Goal: Information Seeking & Learning: Learn about a topic

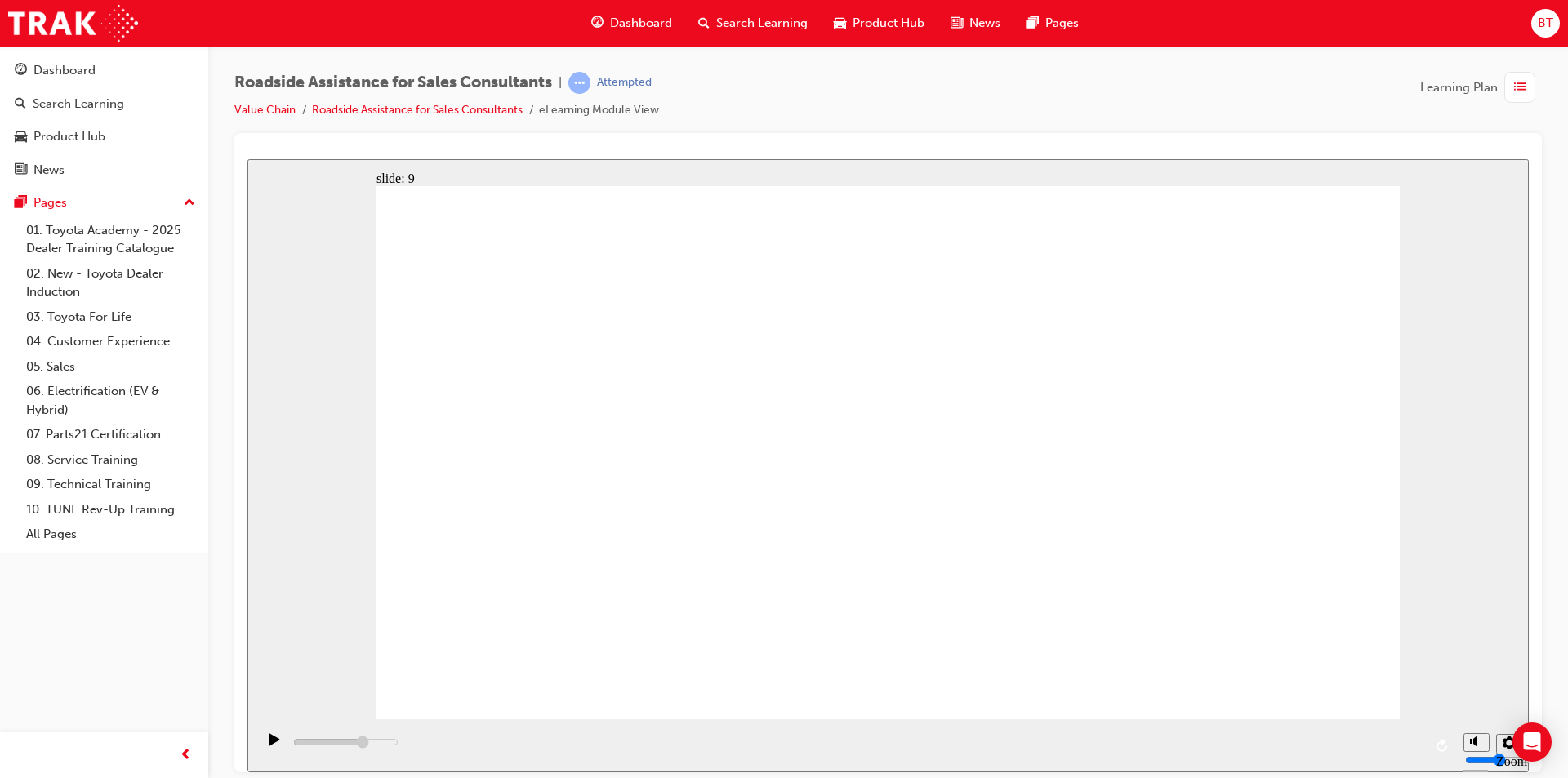
drag, startPoint x: 832, startPoint y: 520, endPoint x: 835, endPoint y: 501, distance: 19.2
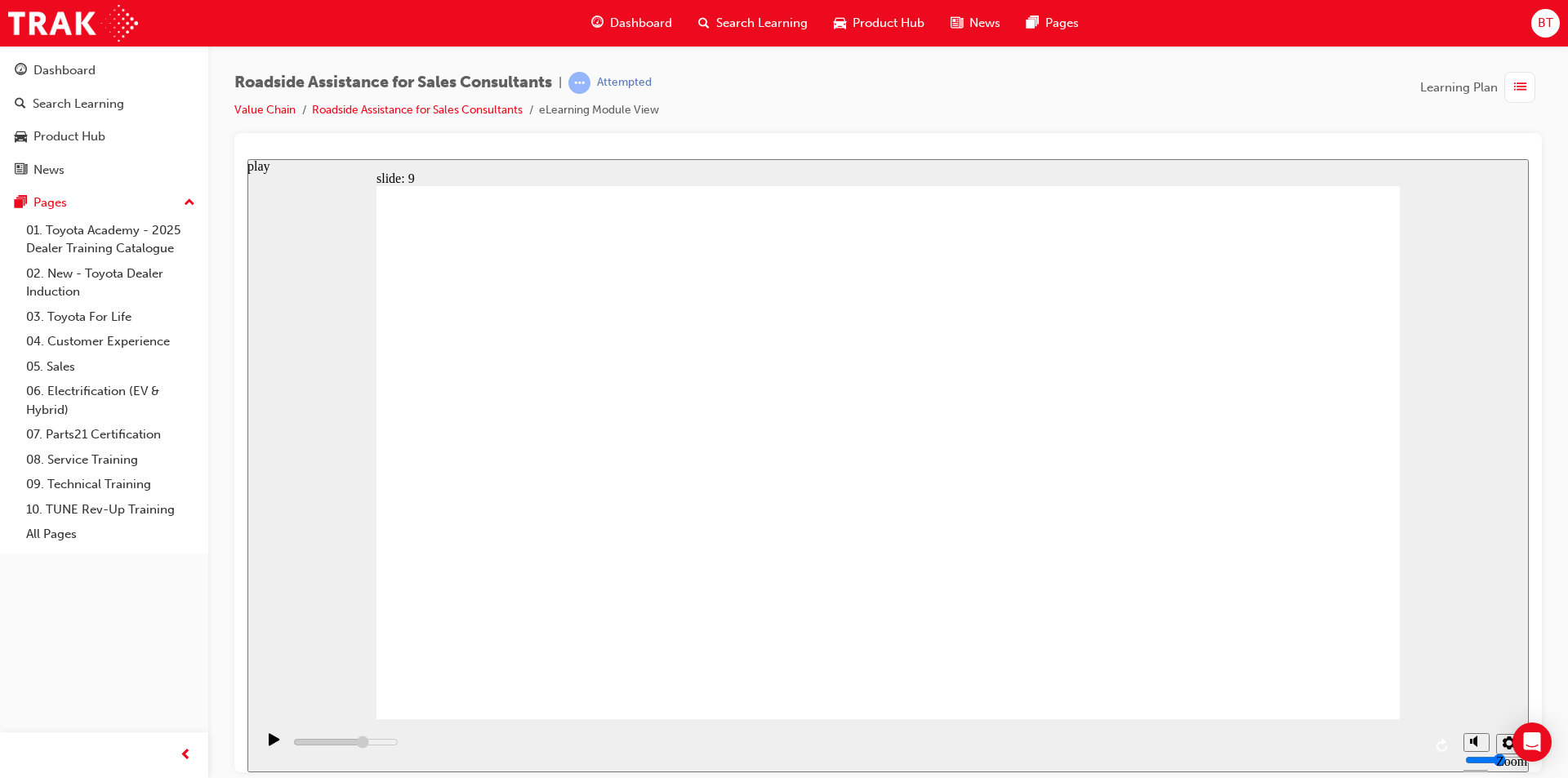
click at [261, 743] on div "play" at bounding box center [275, 746] width 28 height 28
click at [1261, 745] on div "playback controls" at bounding box center [855, 744] width 1200 height 53
drag, startPoint x: 1263, startPoint y: 744, endPoint x: 1210, endPoint y: 750, distance: 53.3
click at [1282, 743] on div "playback controls" at bounding box center [855, 744] width 1200 height 53
drag, startPoint x: 1152, startPoint y: 743, endPoint x: 1169, endPoint y: 746, distance: 17.3
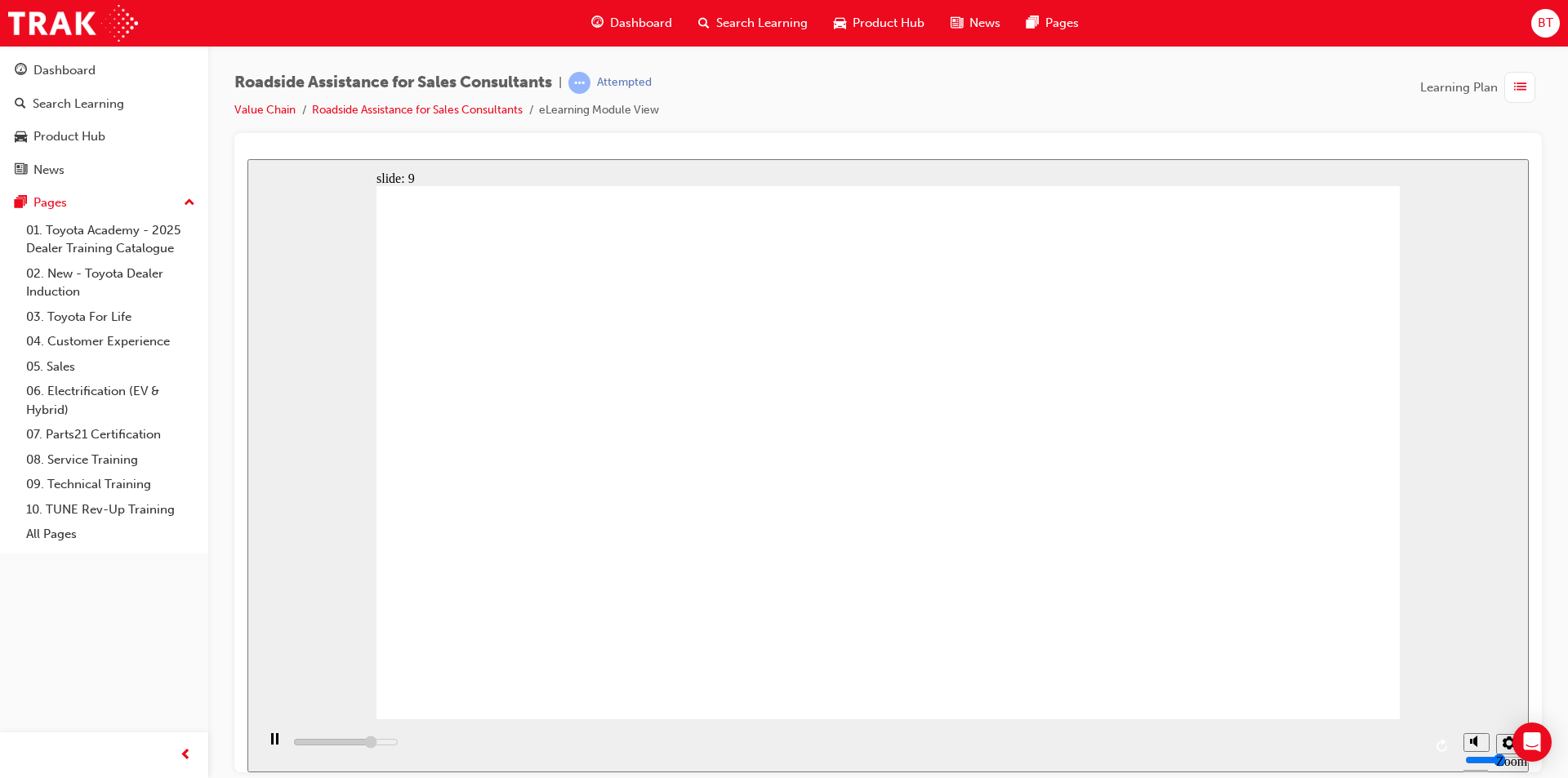
click at [1179, 746] on div "playback controls" at bounding box center [855, 744] width 1200 height 53
drag, startPoint x: 1161, startPoint y: 746, endPoint x: 1213, endPoint y: 742, distance: 52.2
click at [1213, 746] on div "playback controls" at bounding box center [855, 744] width 1200 height 53
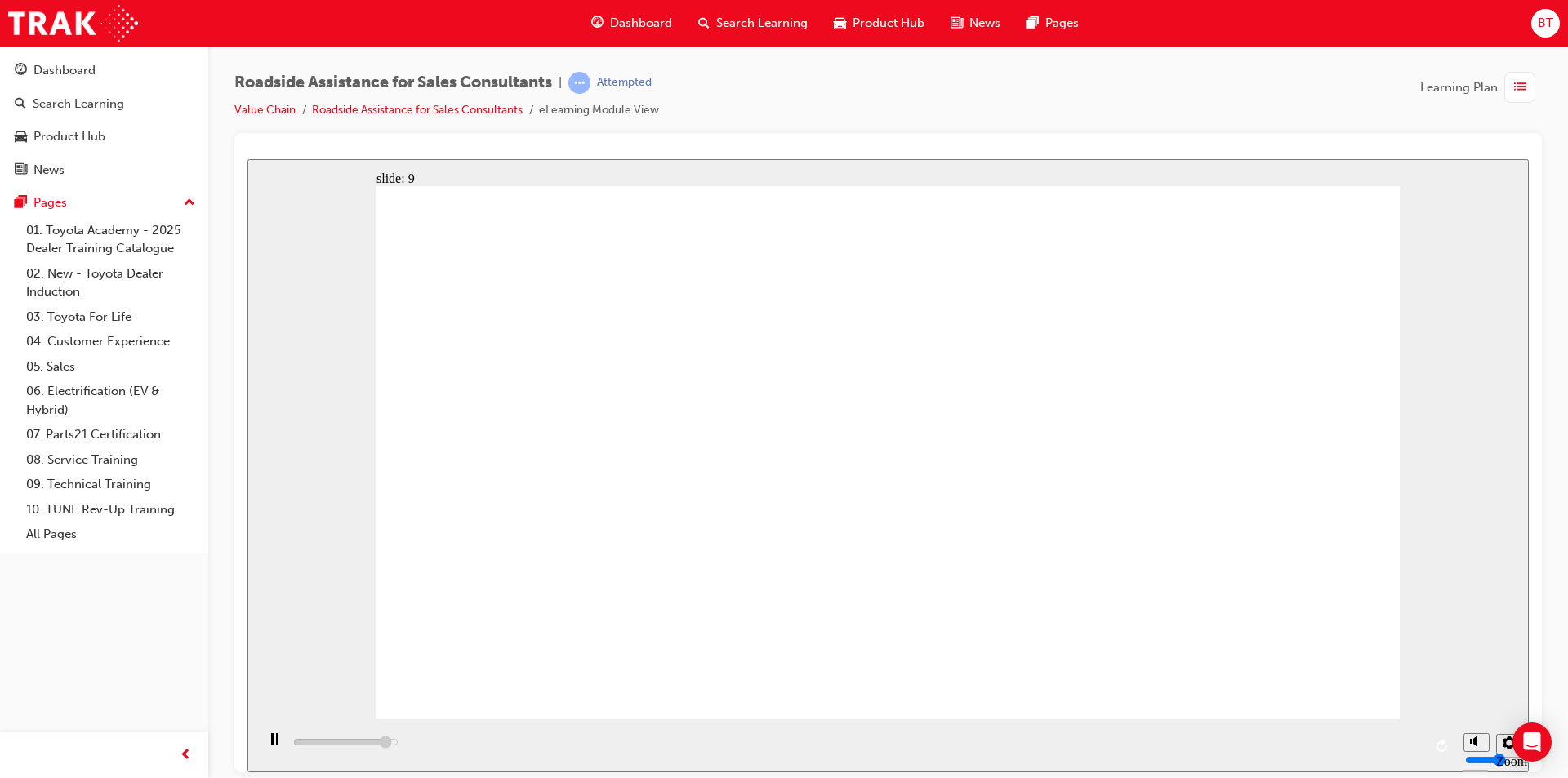
click at [1377, 743] on div "playback controls" at bounding box center [855, 744] width 1200 height 53
click at [1379, 744] on div "playback controls" at bounding box center [855, 744] width 1200 height 53
click at [1403, 743] on div "playback controls" at bounding box center [855, 744] width 1200 height 53
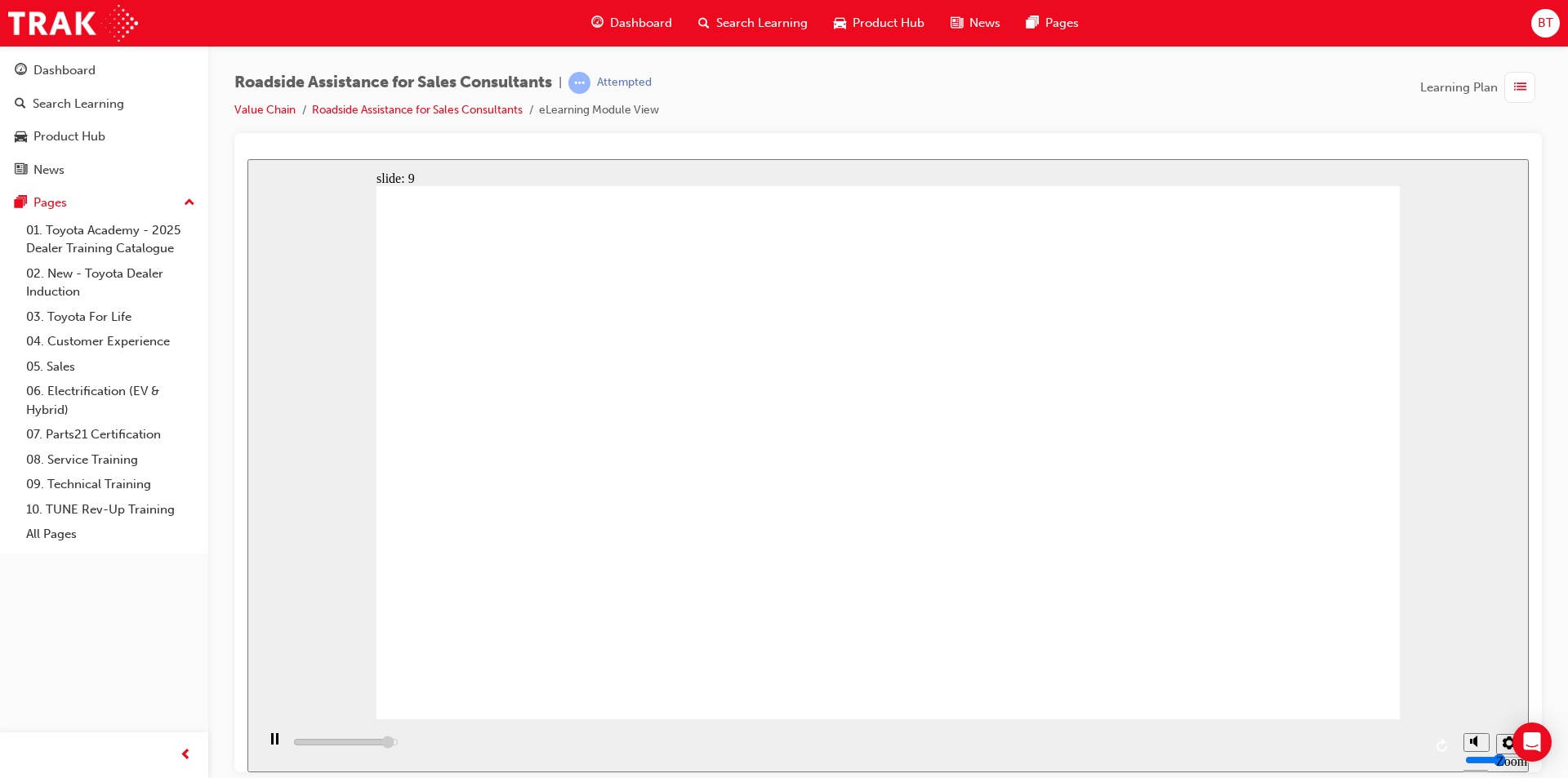
click at [1403, 743] on div "playback controls" at bounding box center [855, 744] width 1200 height 53
type input "23000"
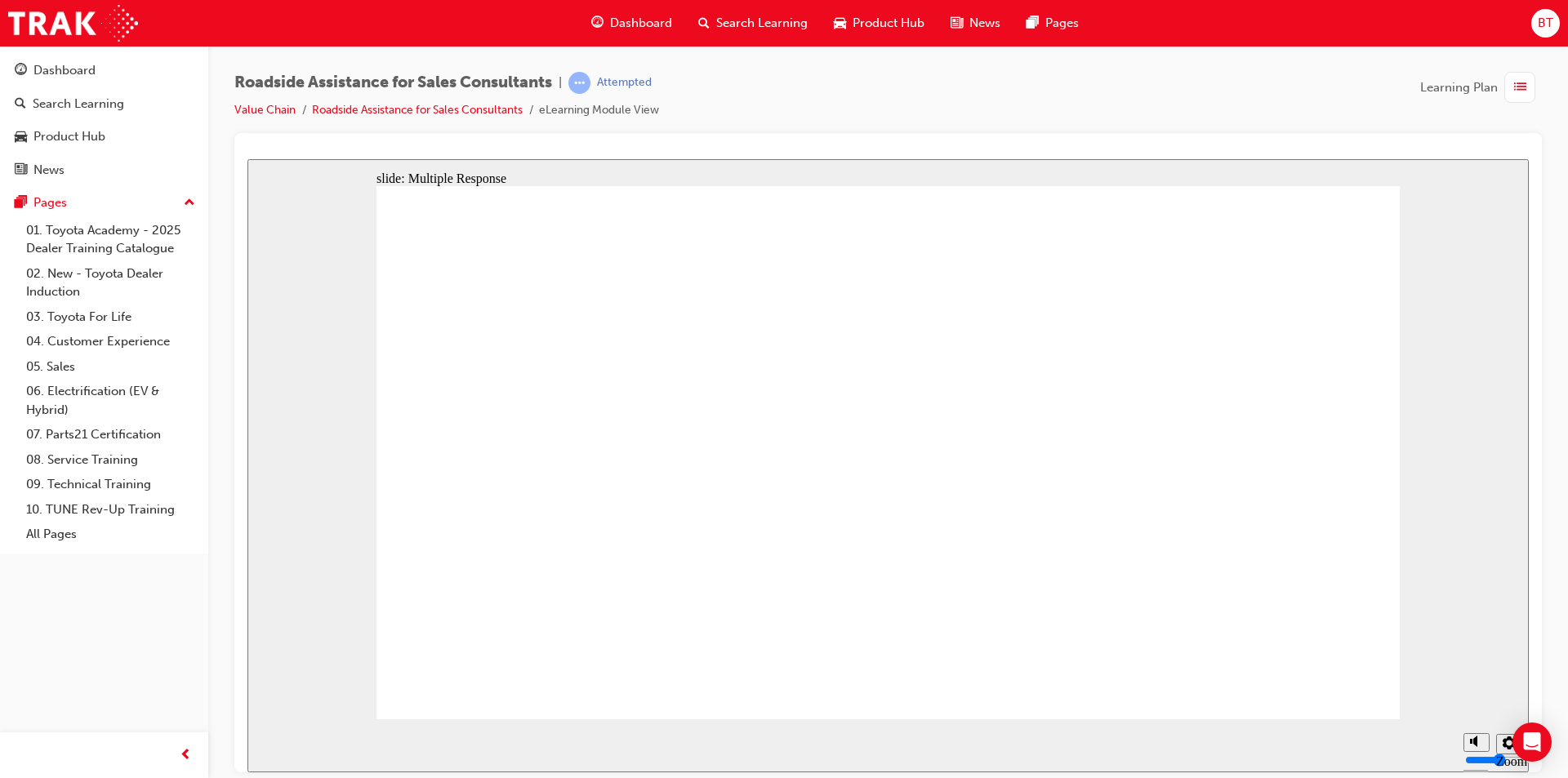
checkbox input "true"
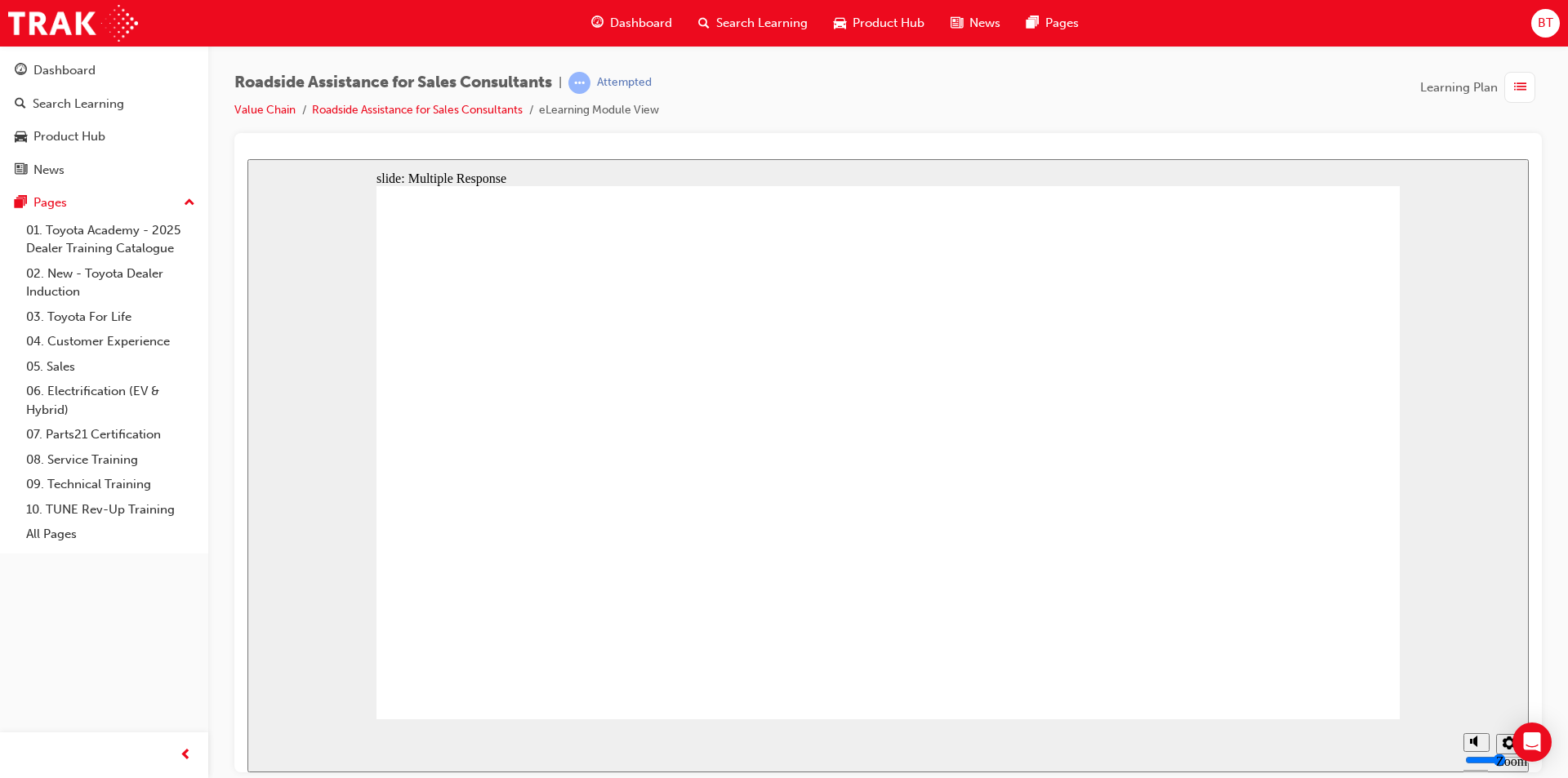
checkbox input "true"
checkbox input "false"
drag, startPoint x: 1240, startPoint y: 621, endPoint x: 1233, endPoint y: 637, distance: 17.5
checkbox input "true"
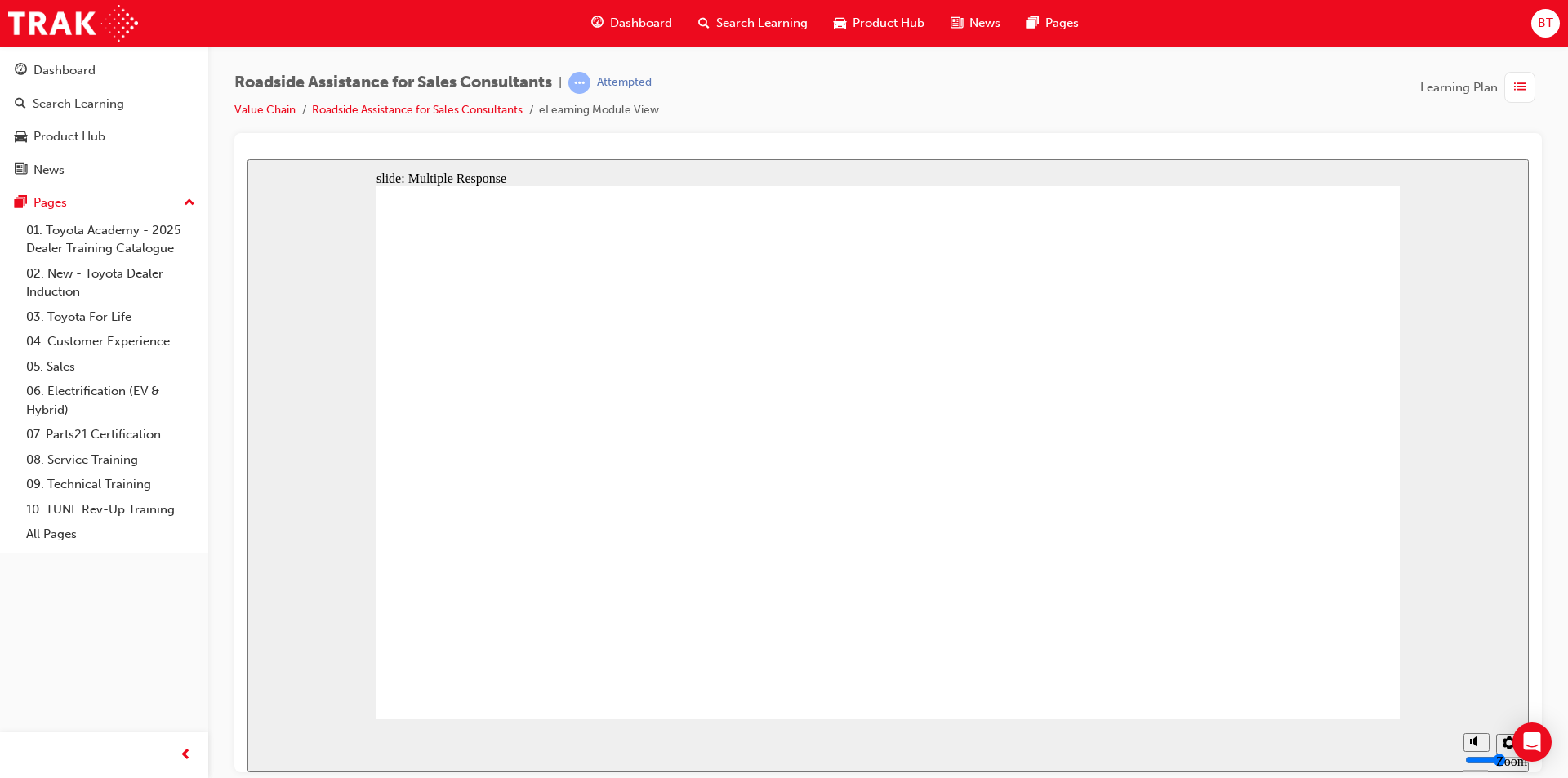
checkbox input "true"
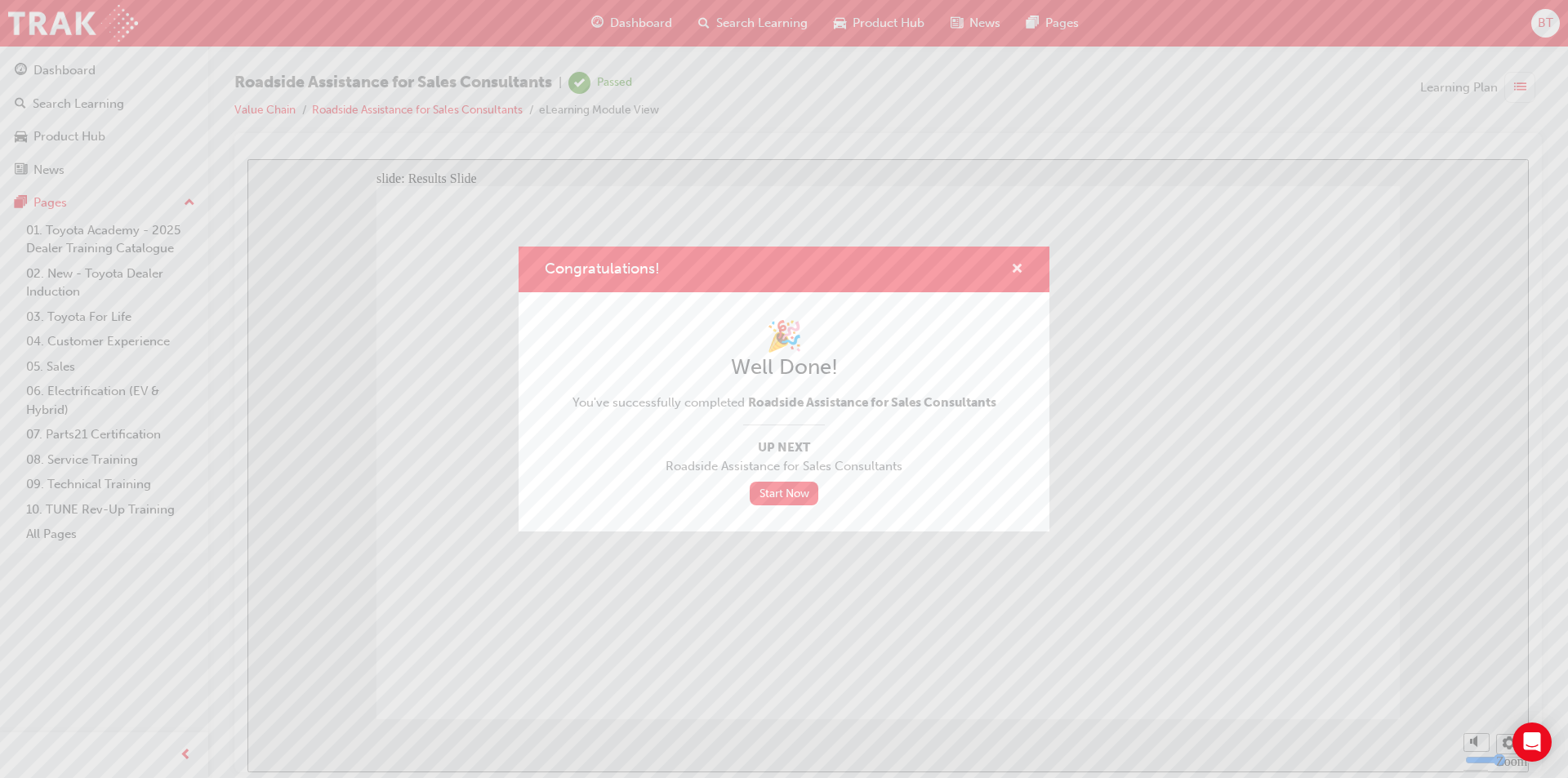
click at [1014, 272] on span "cross-icon" at bounding box center [1018, 269] width 12 height 15
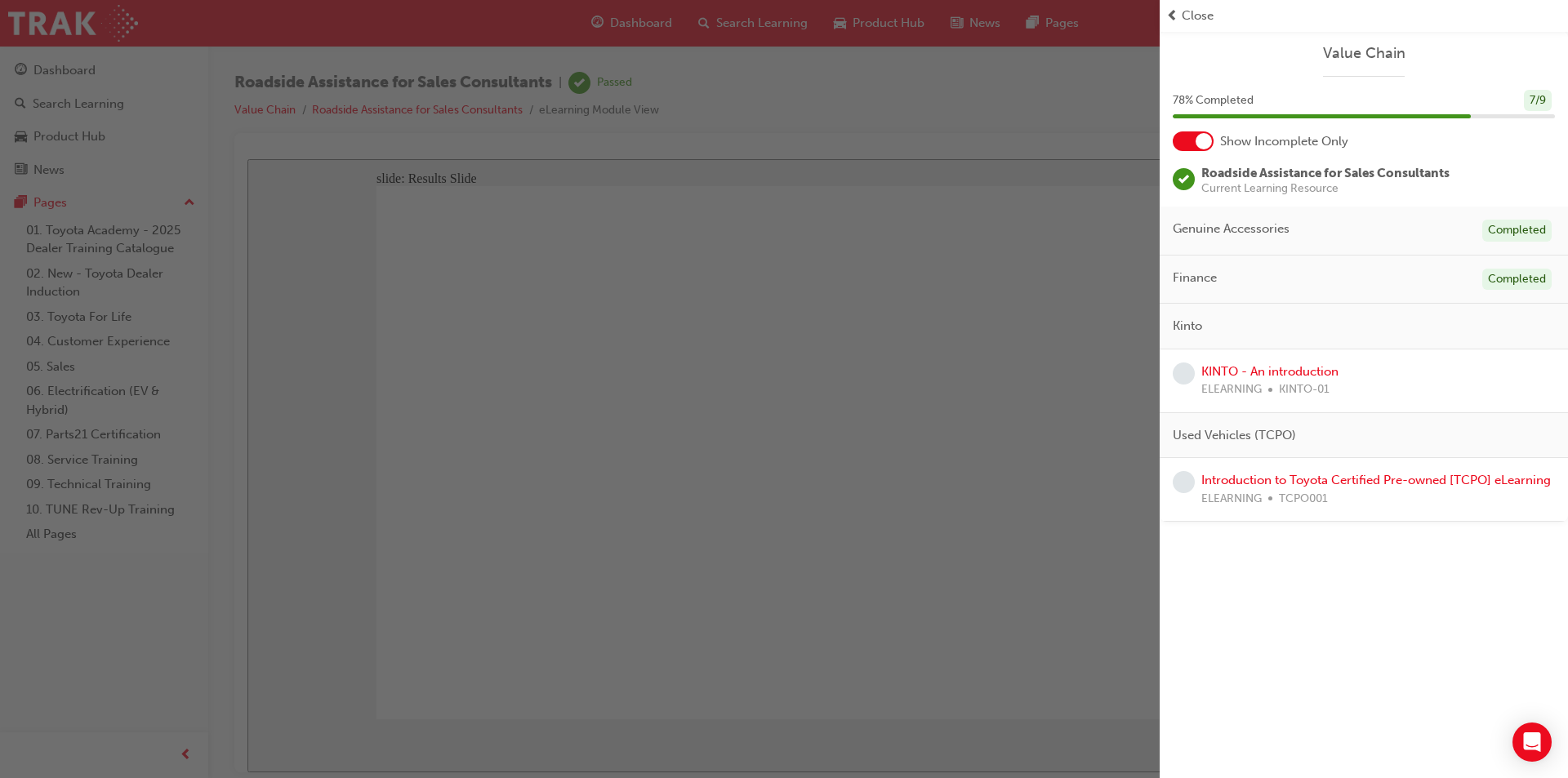
click at [658, 68] on div "button" at bounding box center [580, 389] width 1160 height 778
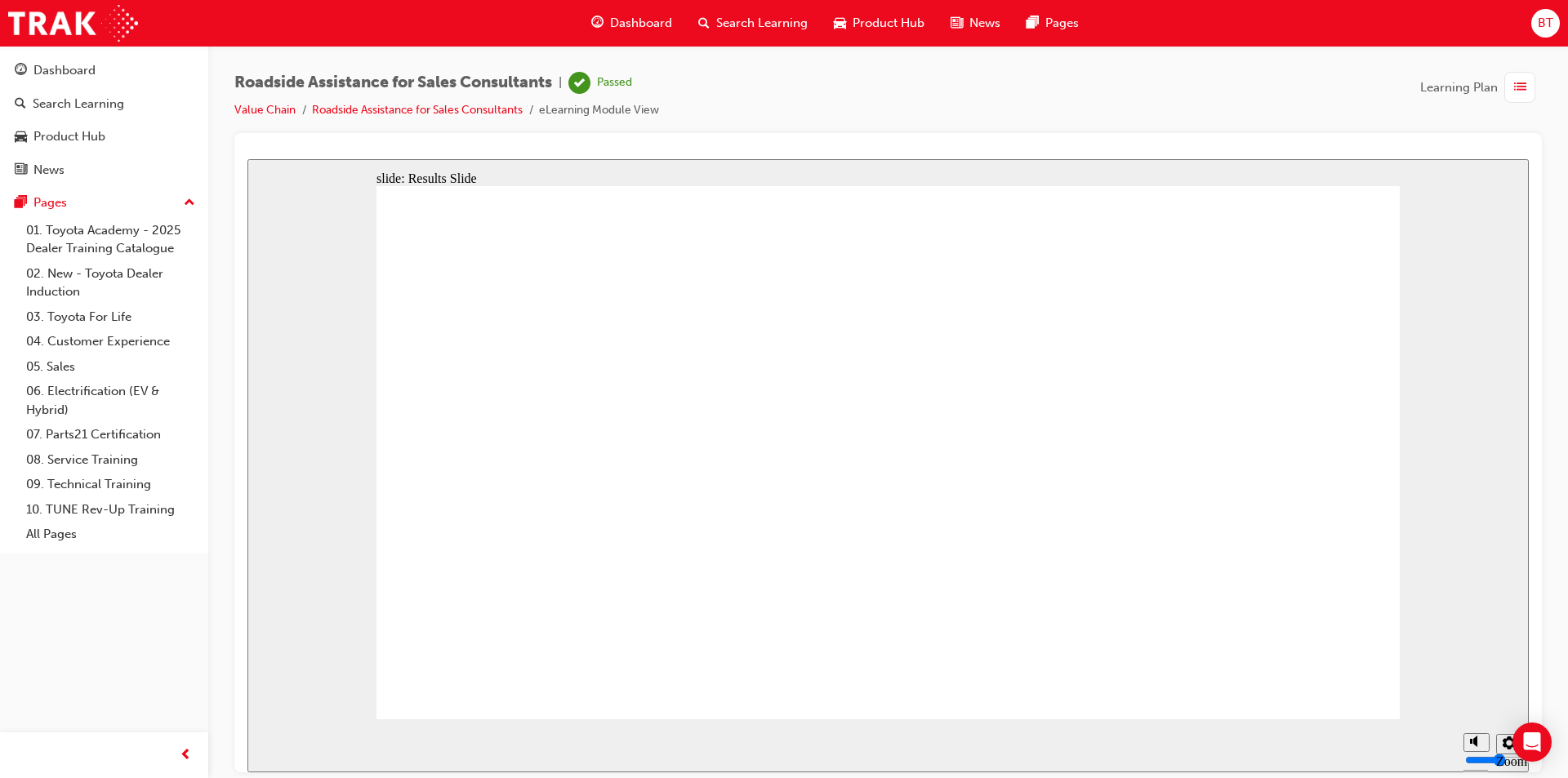
click at [620, 32] on span "Dashboard" at bounding box center [641, 23] width 62 height 19
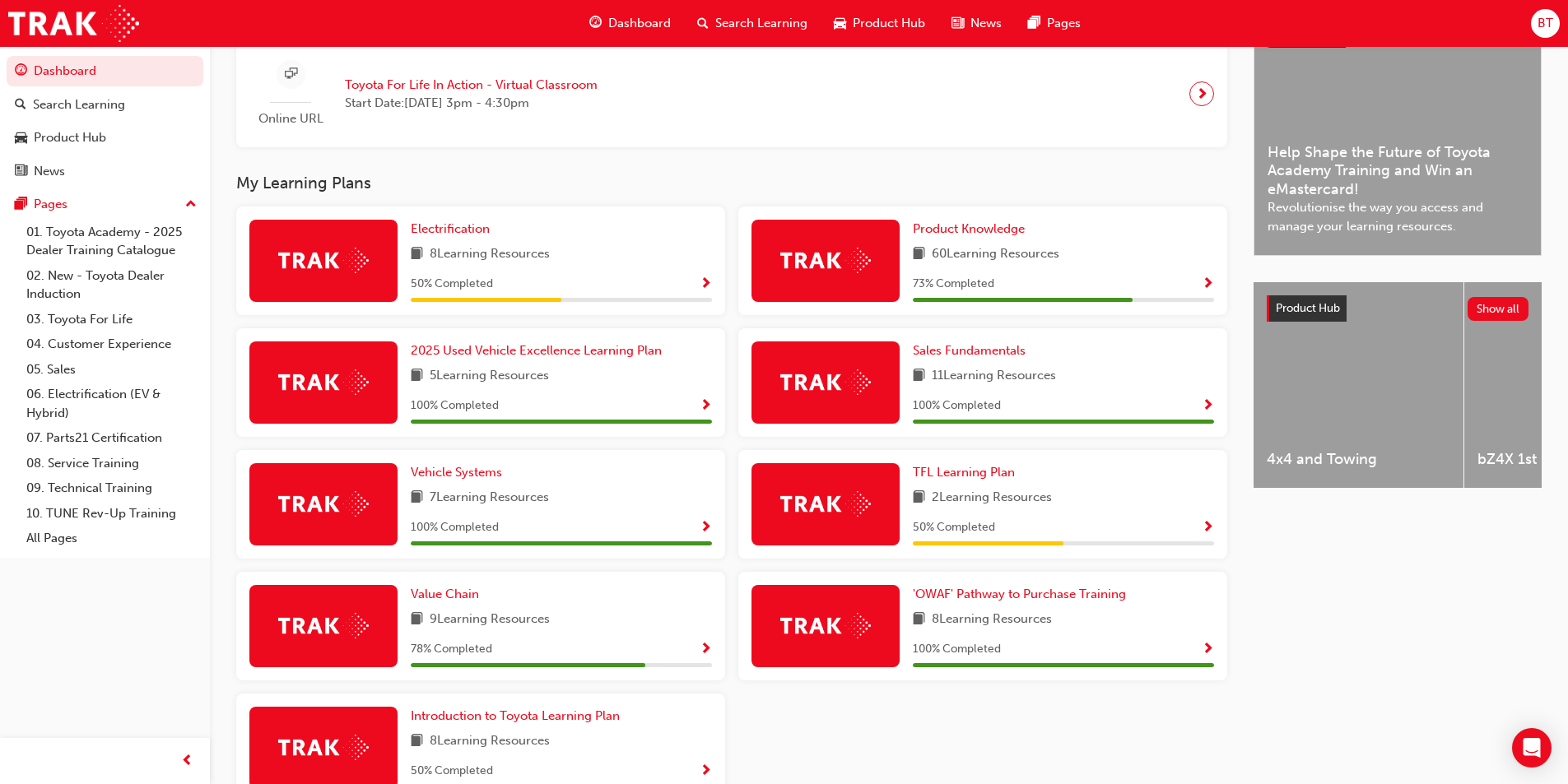
scroll to position [493, 0]
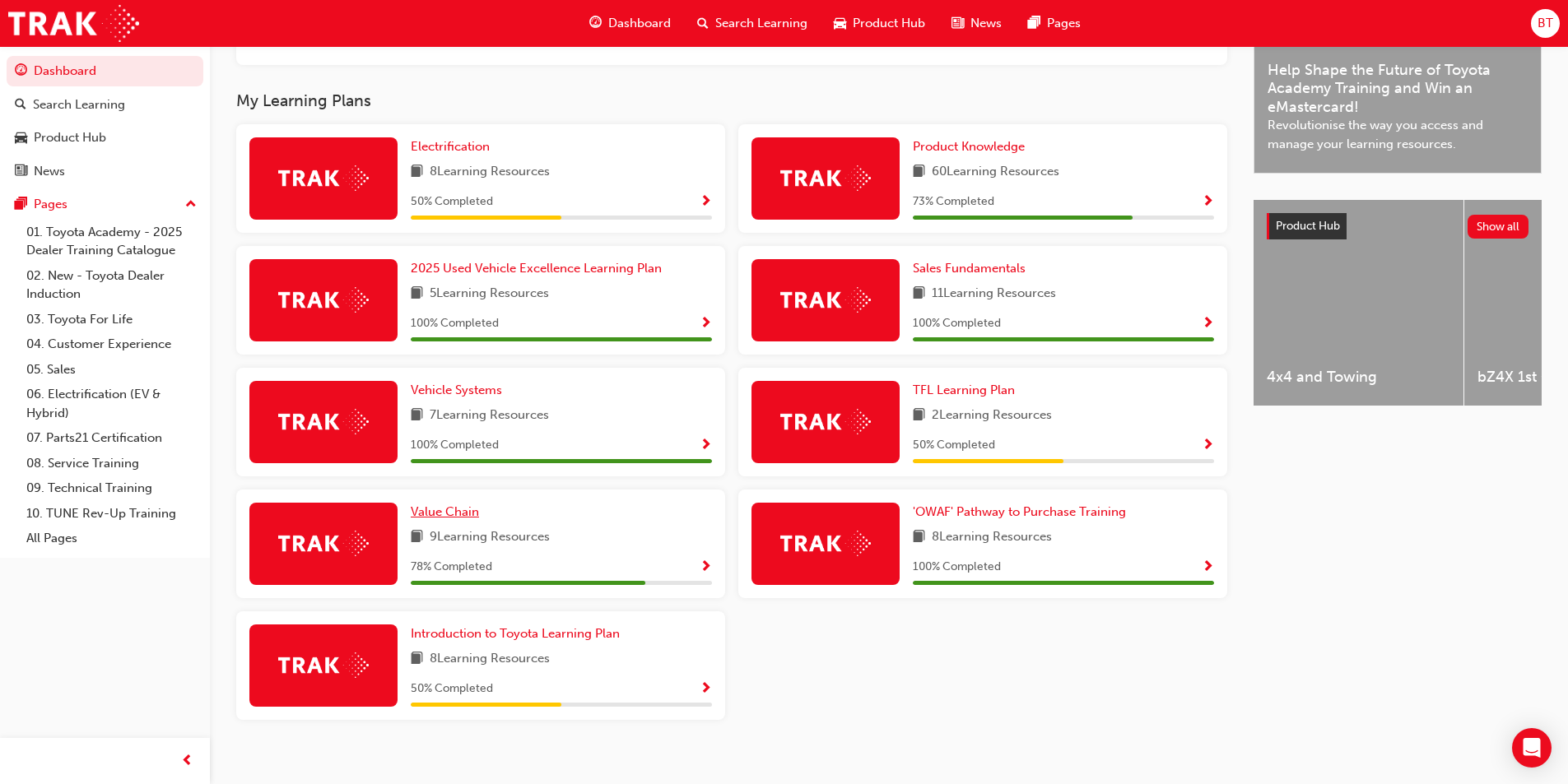
click at [476, 519] on span "Value Chain" at bounding box center [445, 512] width 68 height 15
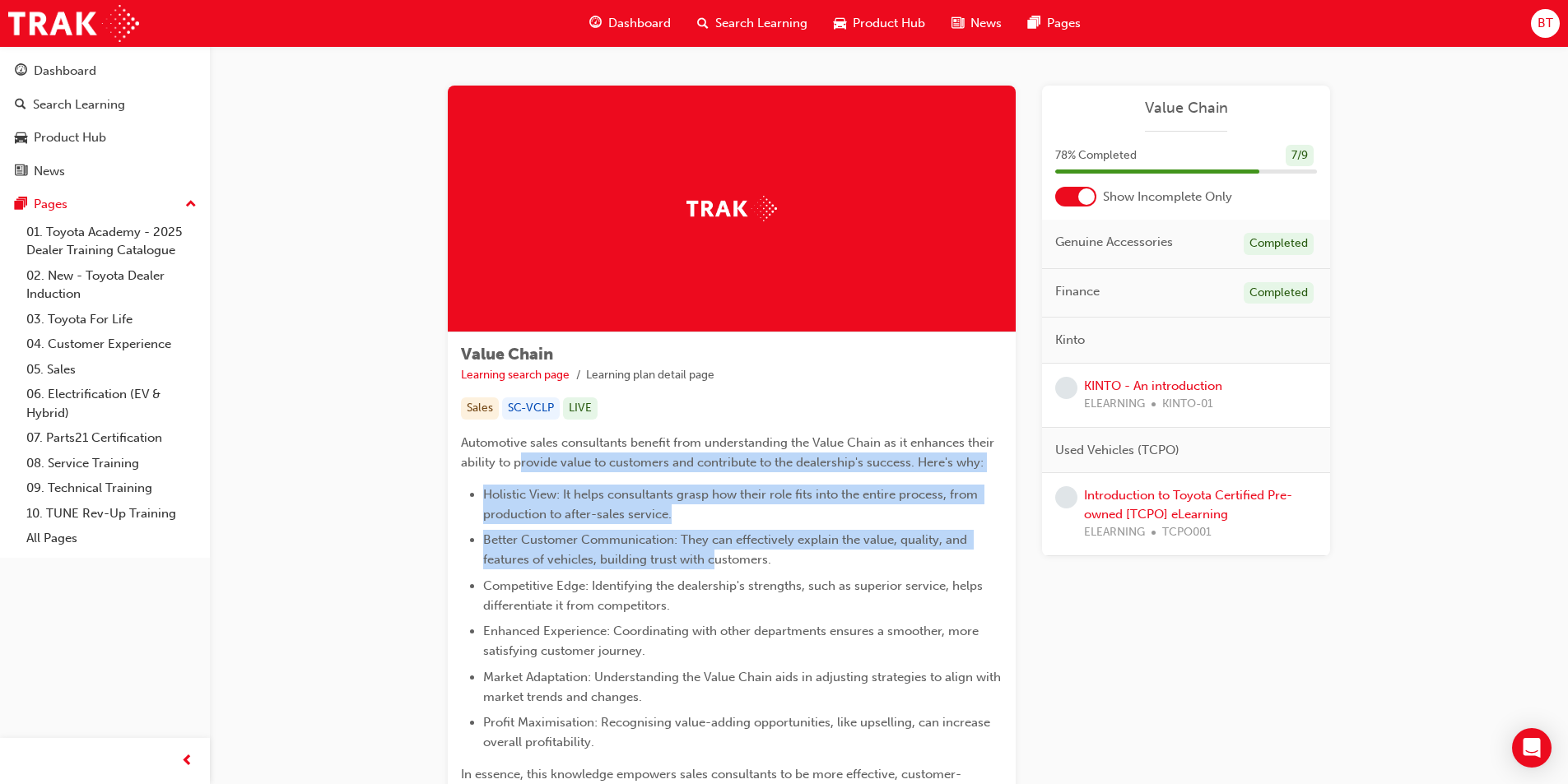
drag, startPoint x: 712, startPoint y: 564, endPoint x: 521, endPoint y: 467, distance: 214.2
click at [519, 465] on div "Automotive sales consultants benefit from understanding the Value Chain as it e…" at bounding box center [731, 618] width 542 height 372
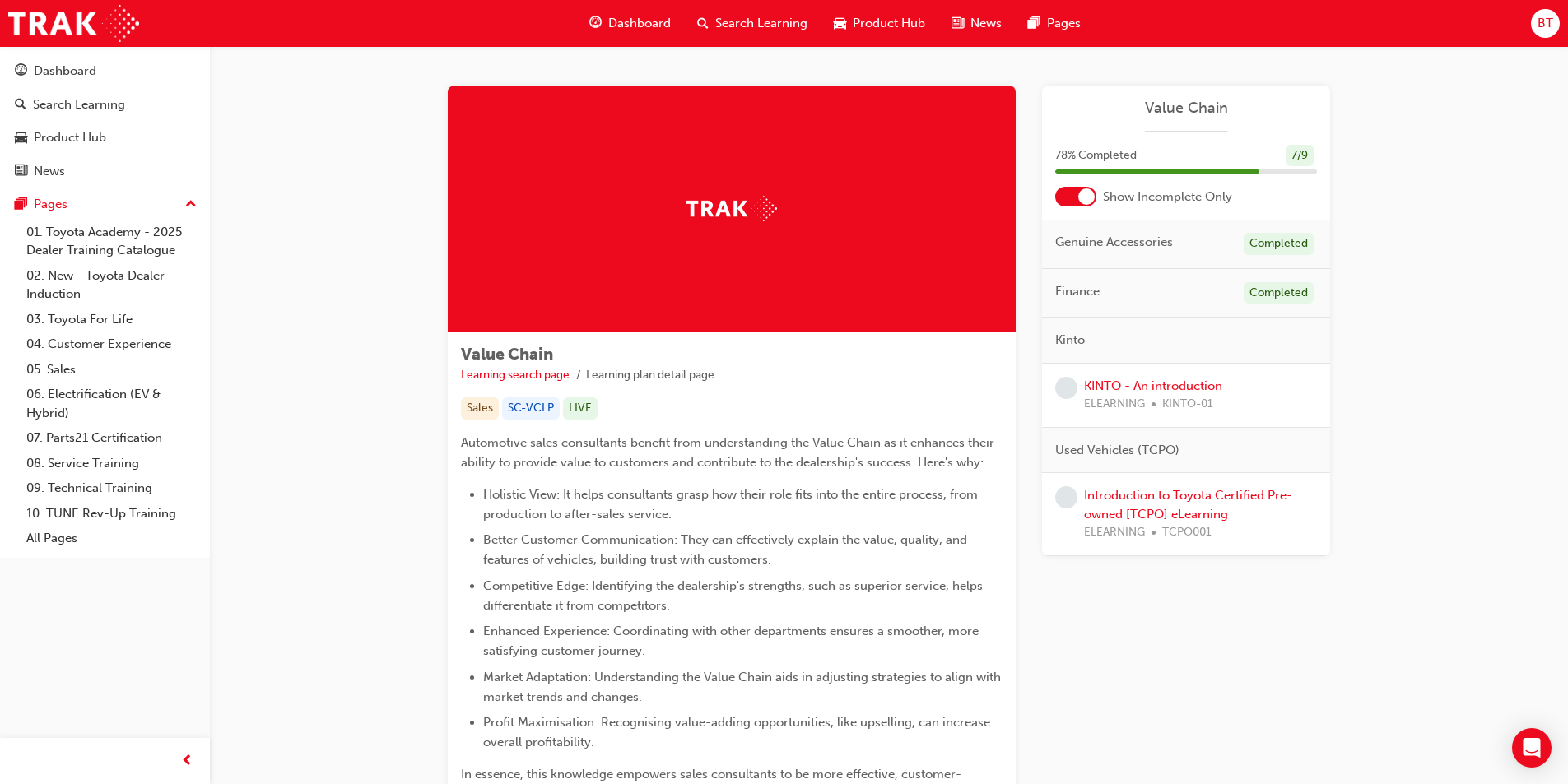
click at [696, 581] on span "Competitive Edge: Identifying the dealership's strengths, such as superior serv…" at bounding box center [735, 596] width 503 height 35
click at [1154, 387] on link "KINTO - An introduction" at bounding box center [1153, 385] width 138 height 15
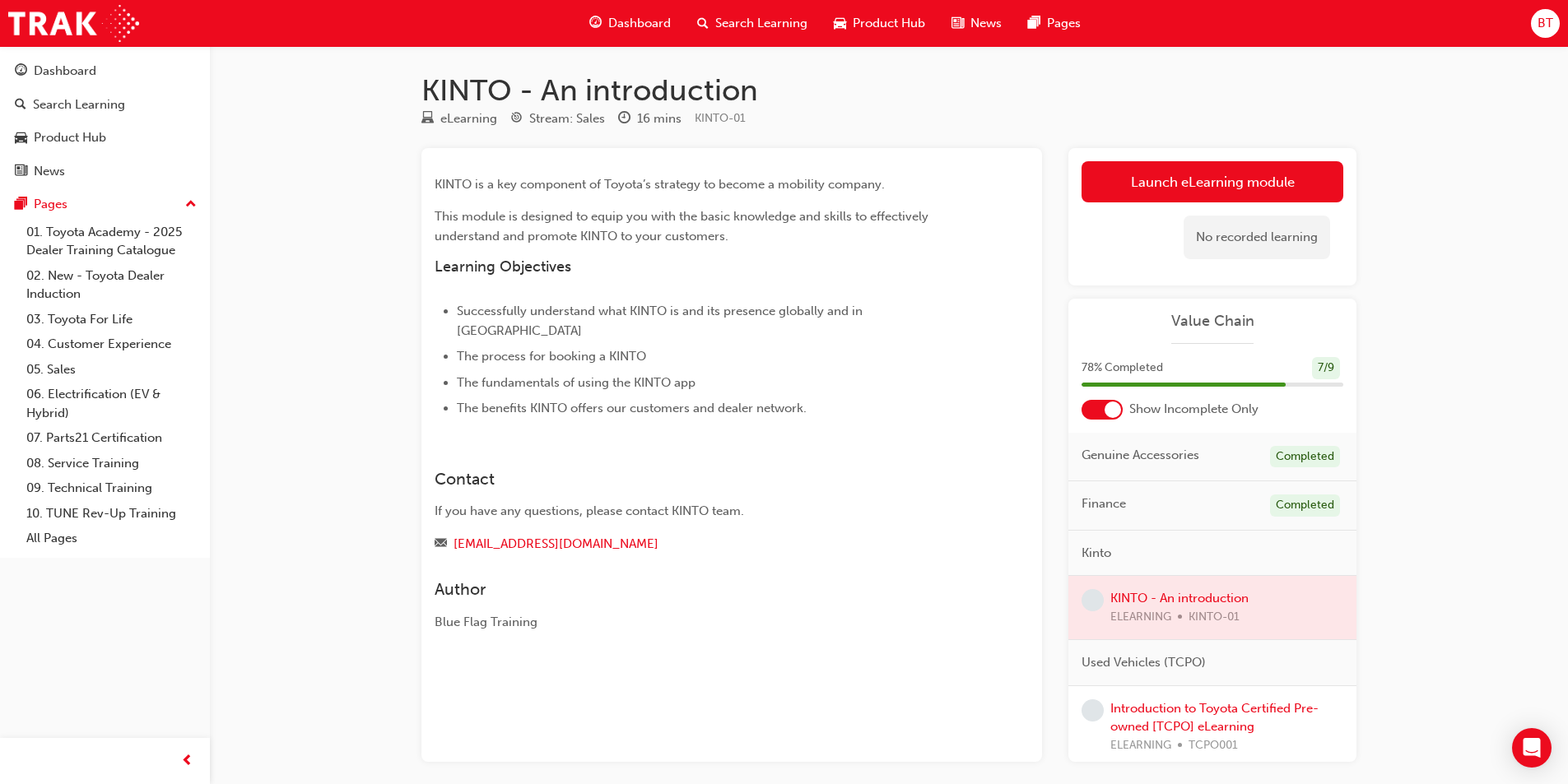
drag, startPoint x: 899, startPoint y: 364, endPoint x: 821, endPoint y: 332, distance: 84.3
click at [821, 346] on li "The process for booking a KINTO" at bounding box center [713, 356] width 513 height 20
click at [810, 325] on ul "Successfully understand what KINTO is and its presence globally and in [GEOGRAP…" at bounding box center [702, 359] width 535 height 117
drag, startPoint x: 809, startPoint y: 336, endPoint x: 751, endPoint y: 290, distance: 74.0
click at [751, 290] on div "KINTO is a key component of Toyota’s strategy to become a mobility company. Thi…" at bounding box center [702, 296] width 535 height 244
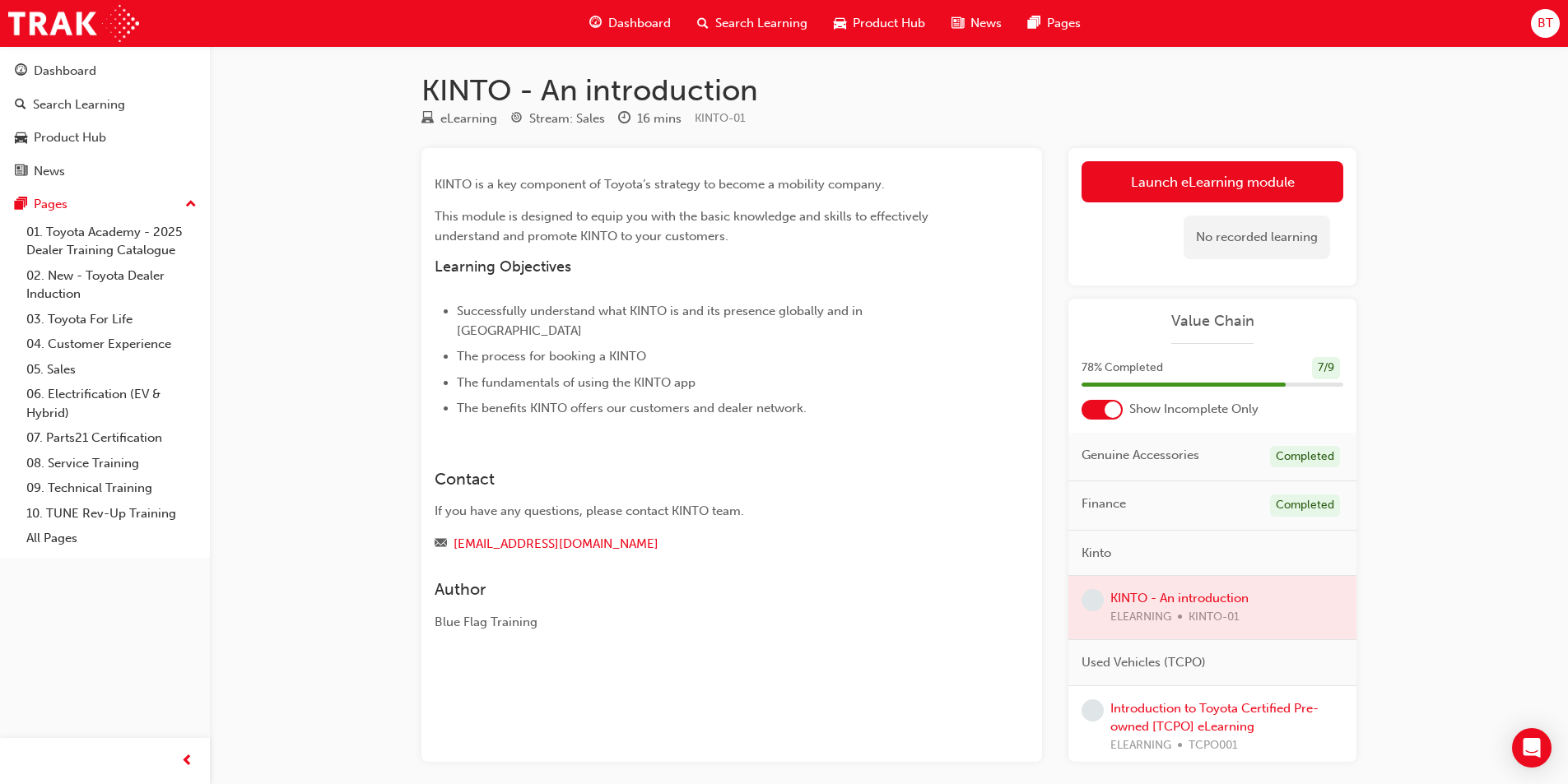
click at [723, 252] on div "KINTO is a key component of Toyota’s strategy to become a mobility company. Thi…" at bounding box center [702, 296] width 535 height 244
click at [1186, 170] on link "Launch eLearning module" at bounding box center [1212, 181] width 262 height 41
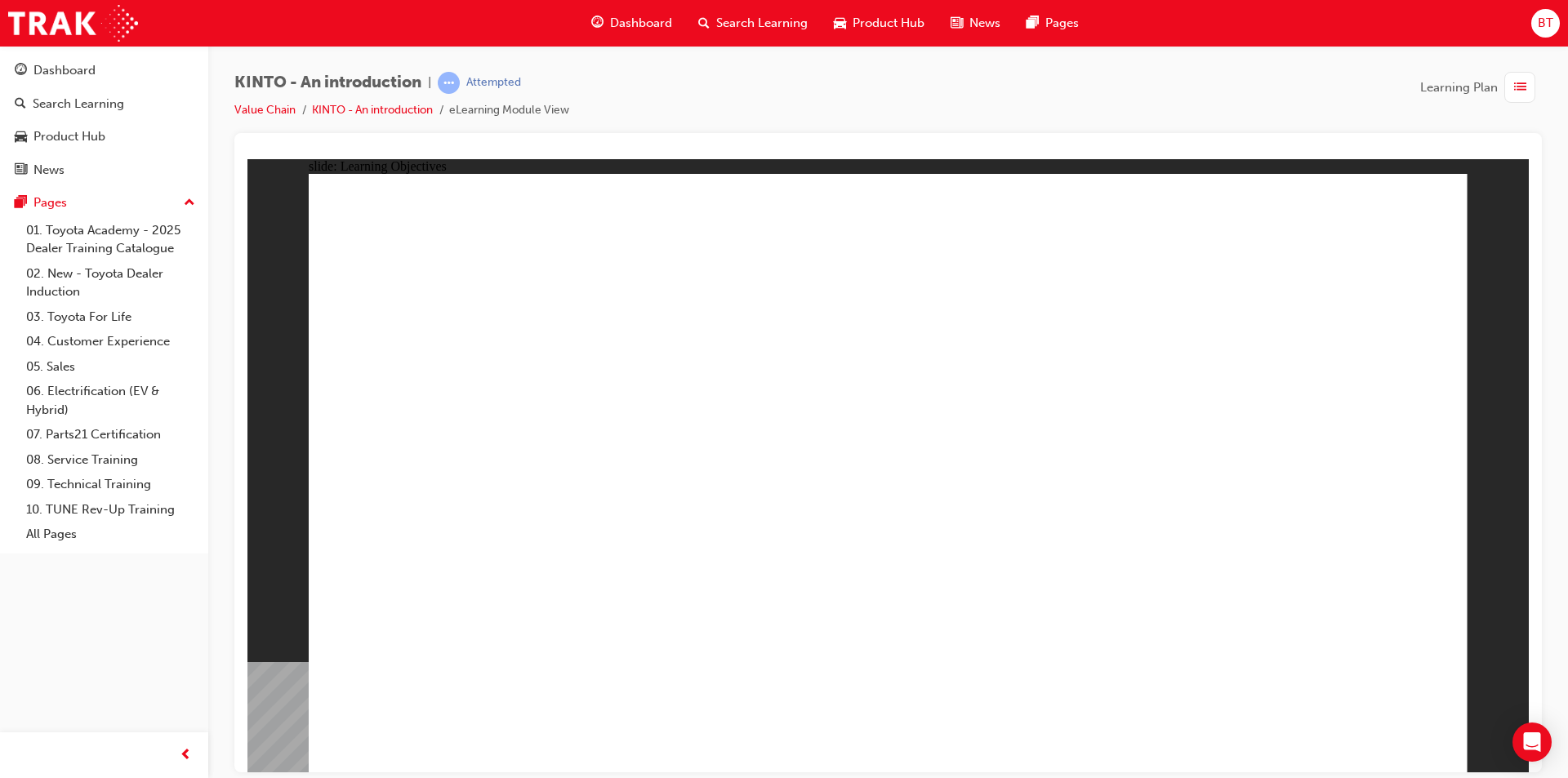
drag, startPoint x: 514, startPoint y: 393, endPoint x: 452, endPoint y: 499, distance: 122.8
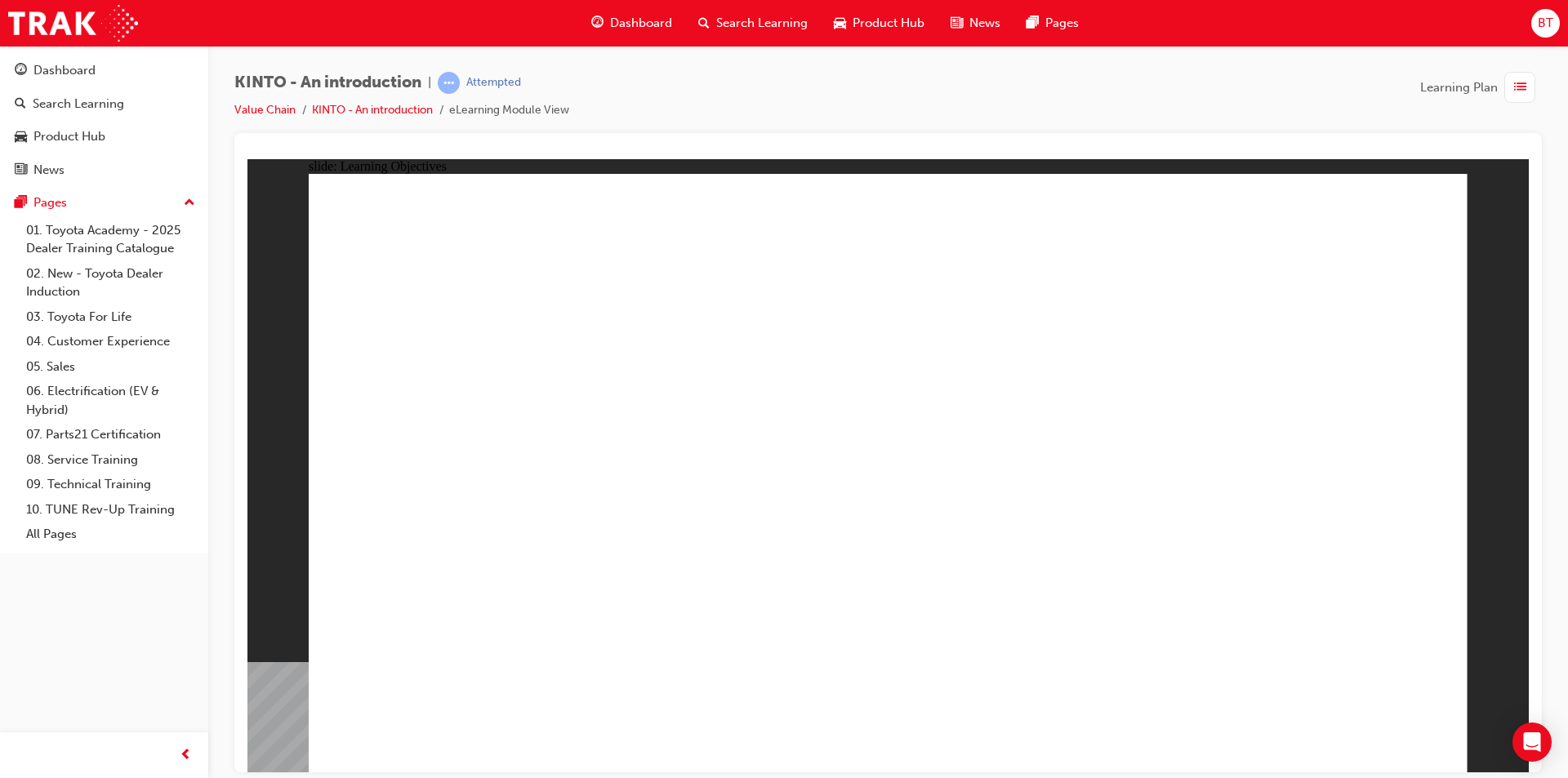
drag, startPoint x: 593, startPoint y: 491, endPoint x: 594, endPoint y: 444, distance: 47.0
drag, startPoint x: 560, startPoint y: 509, endPoint x: 568, endPoint y: 484, distance: 26.2
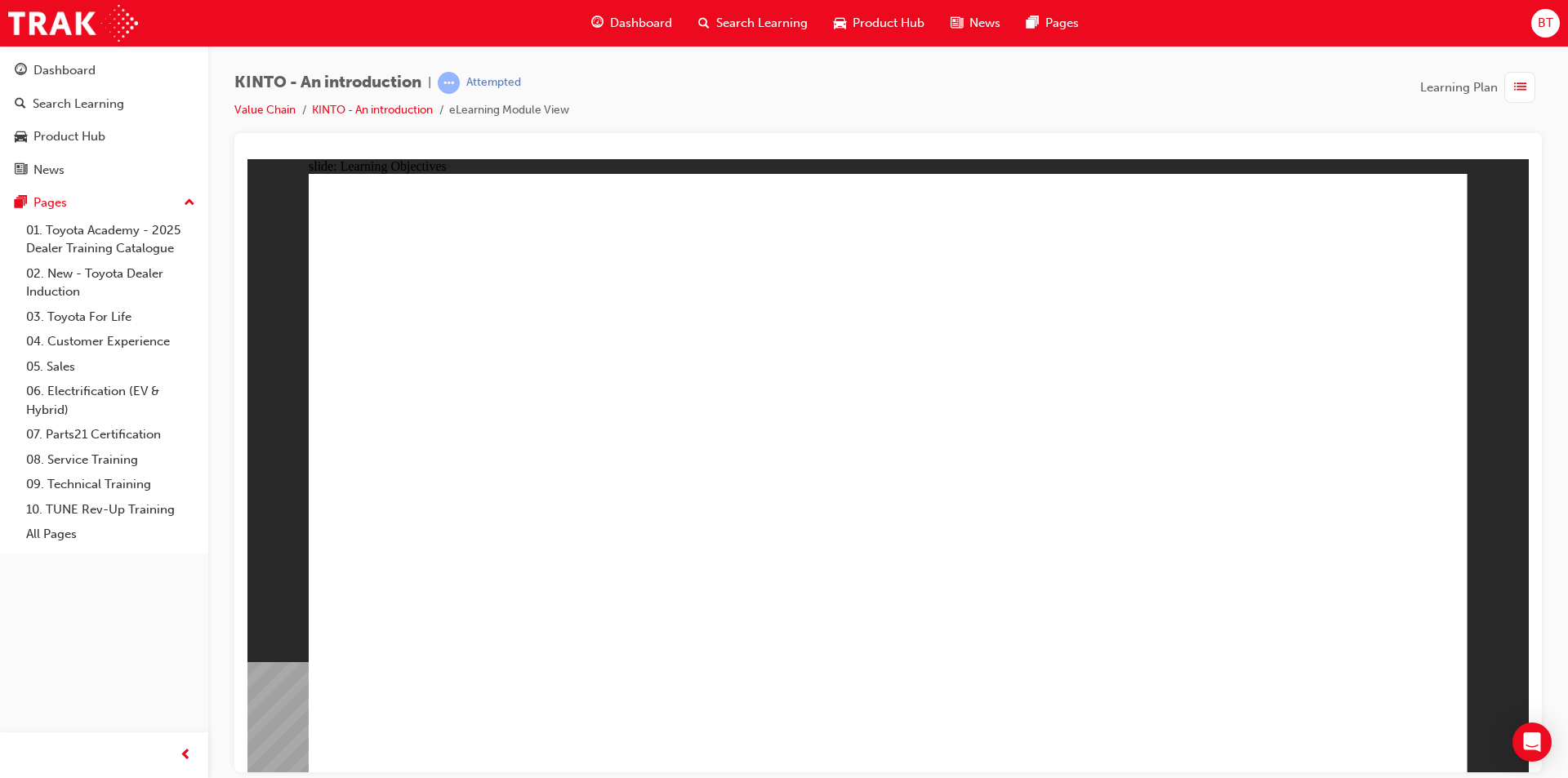
drag, startPoint x: 983, startPoint y: 281, endPoint x: 926, endPoint y: 252, distance: 64.0
drag, startPoint x: 952, startPoint y: 112, endPoint x: 940, endPoint y: 111, distance: 12.0
click at [940, 111] on div "KINTO - An introduction | Attempted Value Chain KINTO - An introduction eLearni…" at bounding box center [888, 102] width 1308 height 61
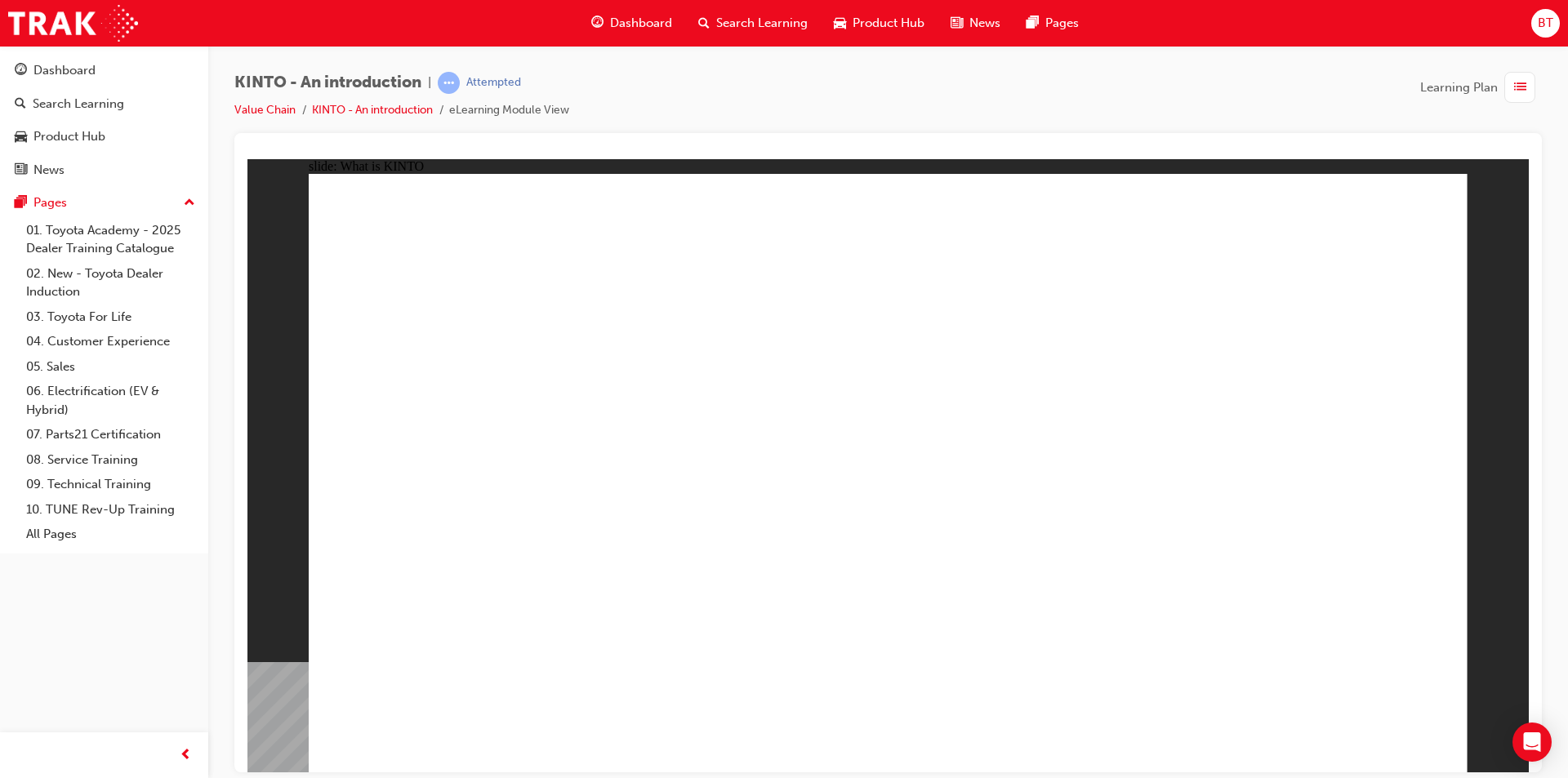
drag, startPoint x: 954, startPoint y: 142, endPoint x: 945, endPoint y: 125, distance: 19.2
click at [945, 125] on div "KINTO - An introduction | Attempted Value Chain KINTO - An introduction eLearni…" at bounding box center [888, 102] width 1308 height 61
drag, startPoint x: 776, startPoint y: 79, endPoint x: 742, endPoint y: 75, distance: 34.2
click at [742, 75] on div "KINTO - An introduction | Attempted Value Chain KINTO - An introduction eLearni…" at bounding box center [888, 102] width 1308 height 61
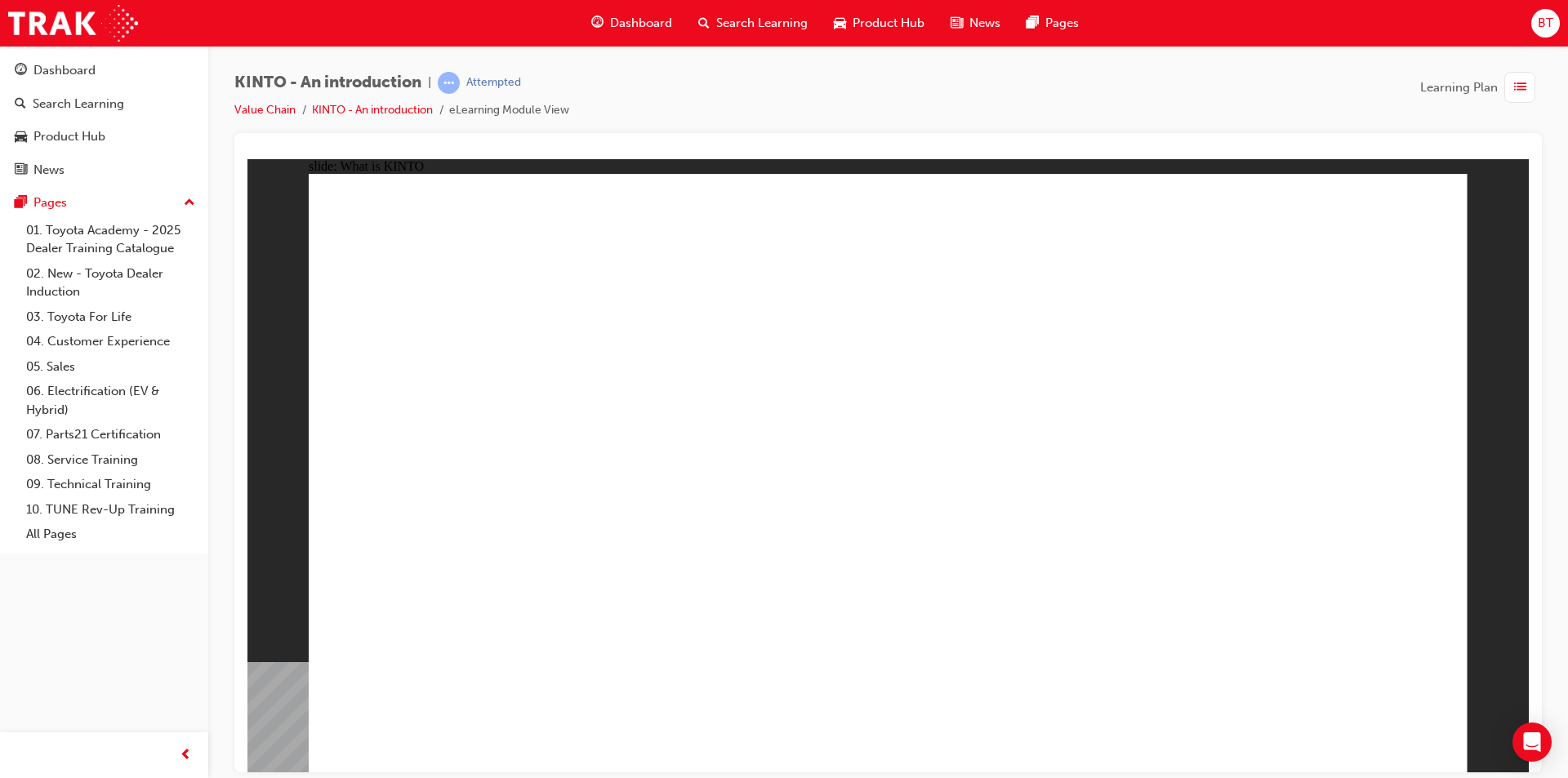
drag, startPoint x: 805, startPoint y: 105, endPoint x: 740, endPoint y: 88, distance: 67.2
click at [740, 88] on div "KINTO - An introduction | Attempted Value Chain KINTO - An introduction eLearni…" at bounding box center [888, 102] width 1308 height 61
drag, startPoint x: 751, startPoint y: 94, endPoint x: 729, endPoint y: 85, distance: 23.8
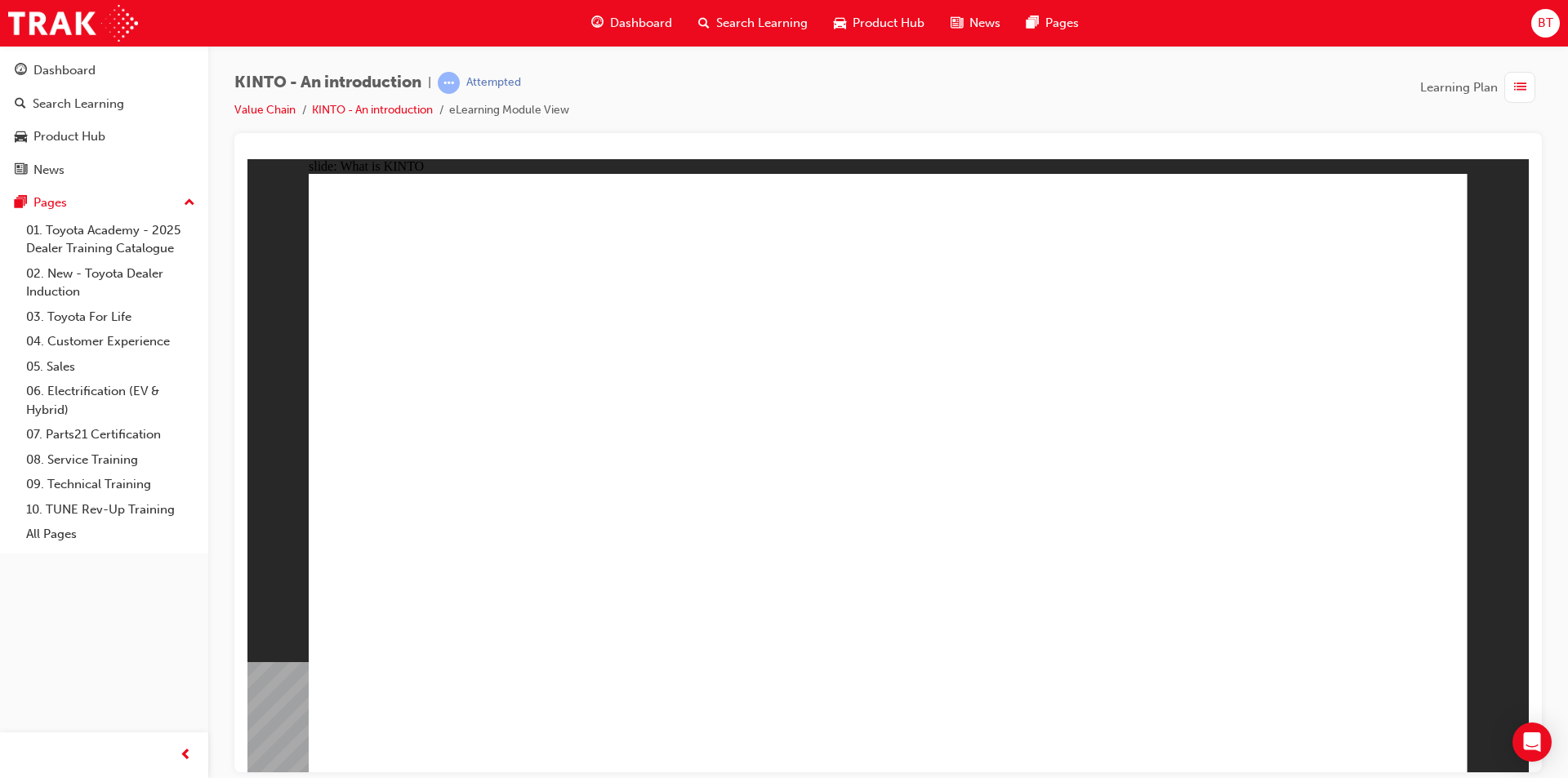
click at [729, 85] on div "KINTO - An introduction | Attempted Value Chain KINTO - An introduction eLearni…" at bounding box center [888, 102] width 1308 height 61
drag, startPoint x: 729, startPoint y: 85, endPoint x: 701, endPoint y: 85, distance: 28.0
click at [701, 85] on div "KINTO - An introduction | Attempted Value Chain KINTO - An introduction eLearni…" at bounding box center [888, 102] width 1308 height 61
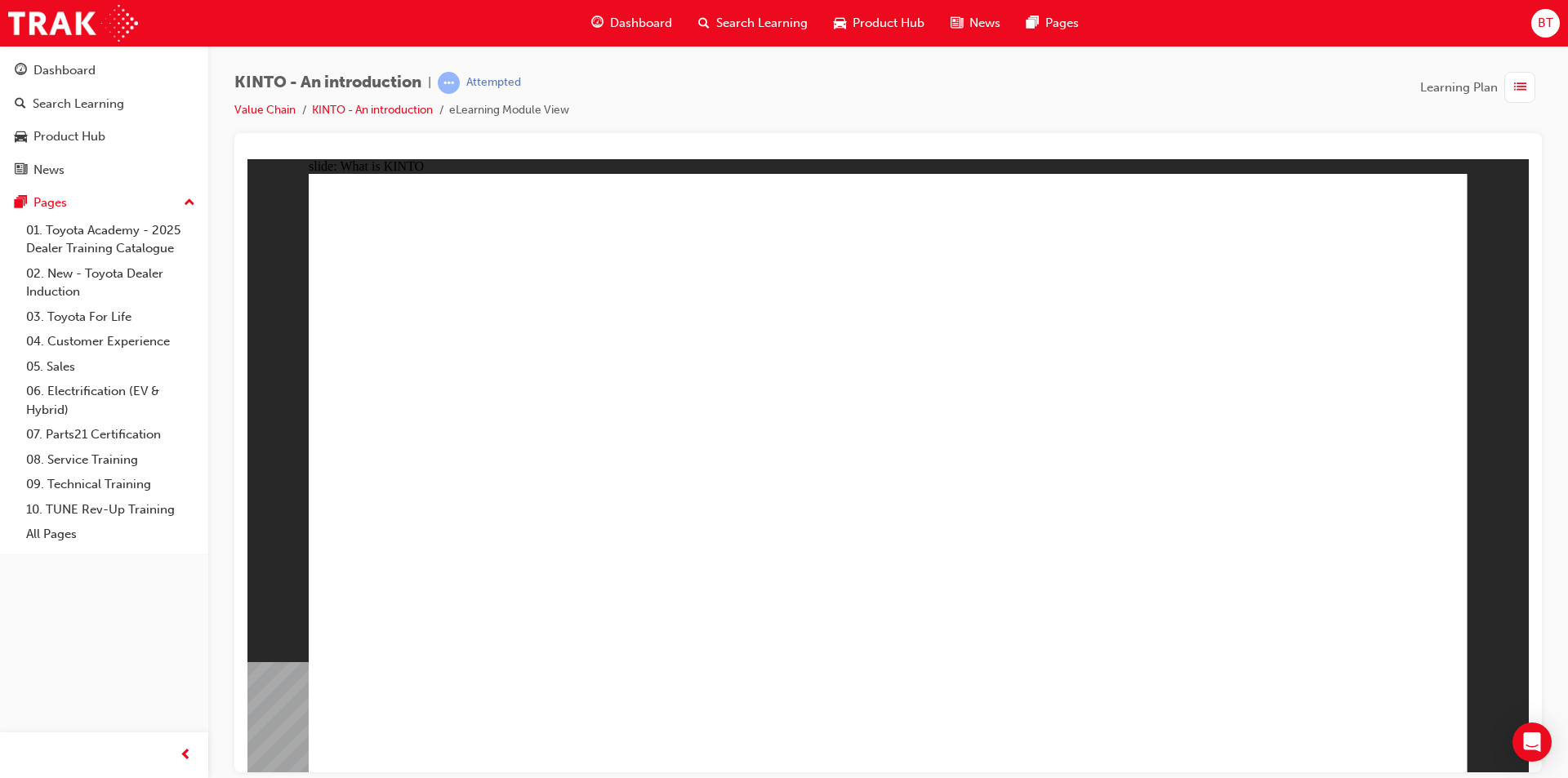
drag, startPoint x: 783, startPoint y: 298, endPoint x: 776, endPoint y: 288, distance: 12.2
drag, startPoint x: 713, startPoint y: 92, endPoint x: 666, endPoint y: 153, distance: 77.0
click at [666, 153] on div at bounding box center [888, 152] width 1282 height 13
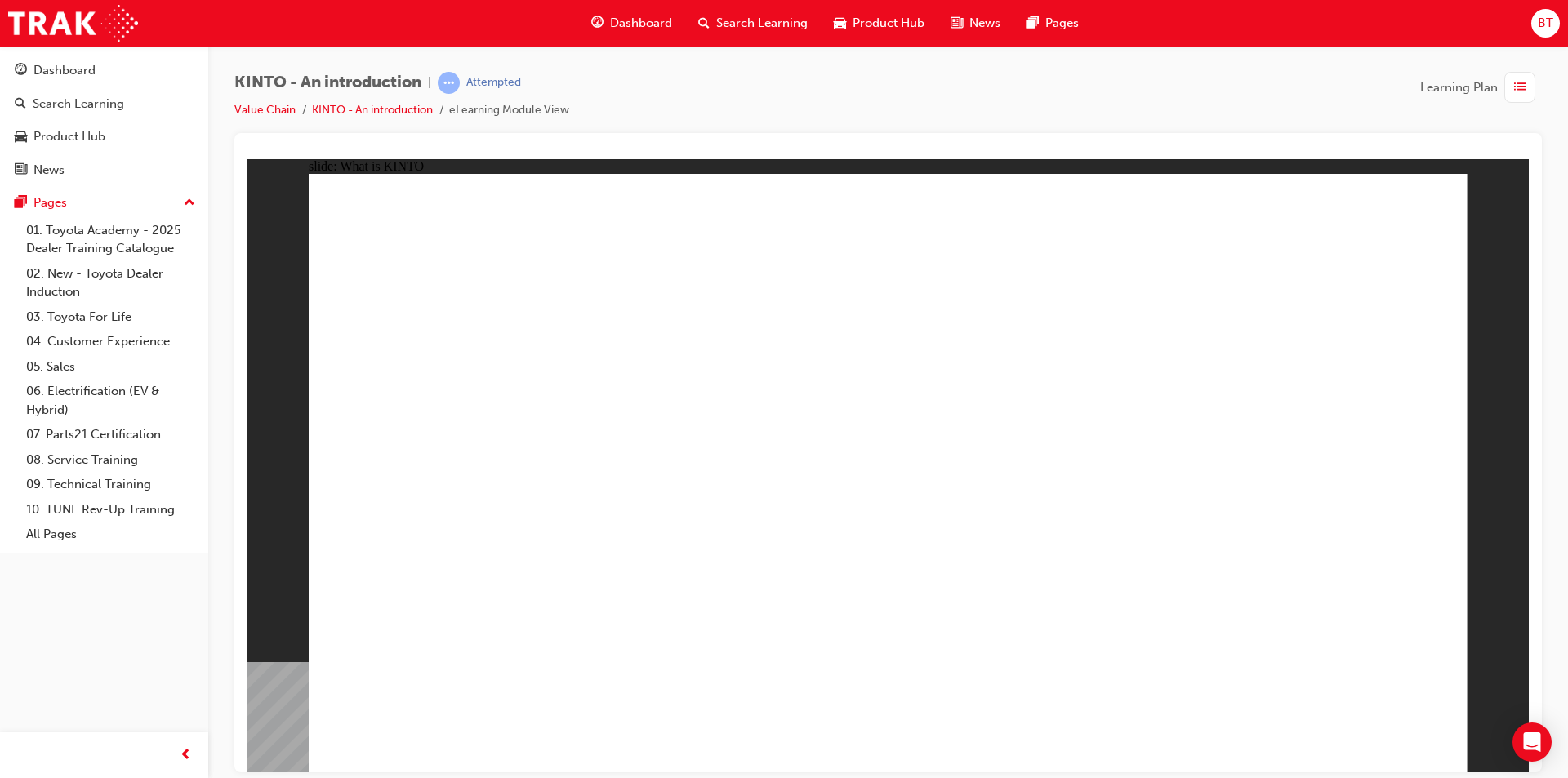
drag, startPoint x: 827, startPoint y: 82, endPoint x: 803, endPoint y: 92, distance: 26.0
click at [803, 92] on div "KINTO - An introduction | Attempted Value Chain KINTO - An introduction eLearni…" at bounding box center [888, 102] width 1308 height 61
click at [803, 98] on div "KINTO - An introduction | Attempted Value Chain KINTO - An introduction eLearni…" at bounding box center [888, 102] width 1308 height 61
click at [807, 134] on div at bounding box center [888, 452] width 1308 height 639
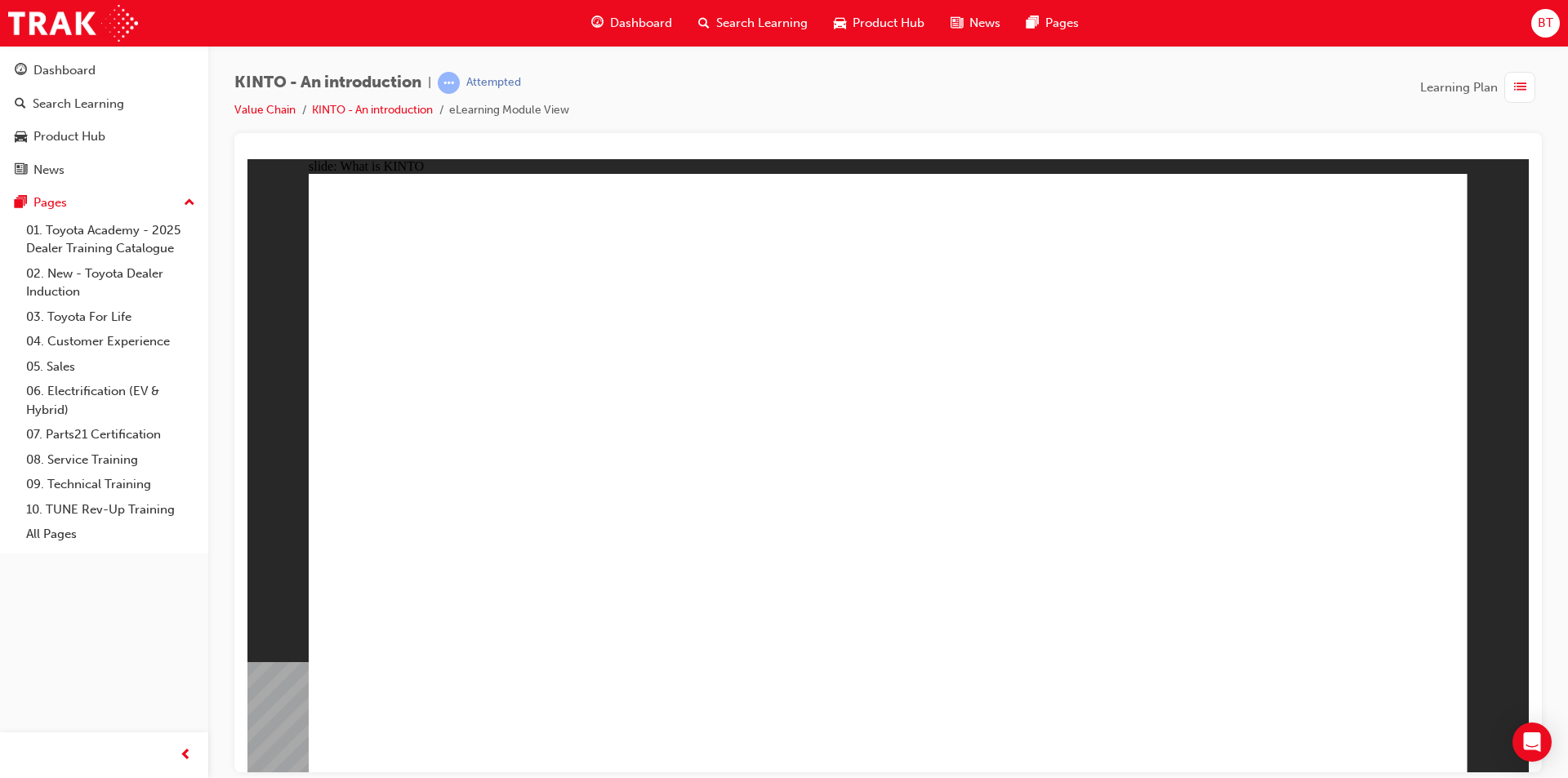
drag, startPoint x: 966, startPoint y: 271, endPoint x: 1000, endPoint y: 161, distance: 115.1
drag, startPoint x: 916, startPoint y: 60, endPoint x: 898, endPoint y: 88, distance: 33.3
click at [898, 88] on div "KINTO - An introduction | Attempted Value Chain KINTO - An introduction eLearni…" at bounding box center [888, 102] width 1308 height 61
drag, startPoint x: 943, startPoint y: 235, endPoint x: 1003, endPoint y: 390, distance: 166.2
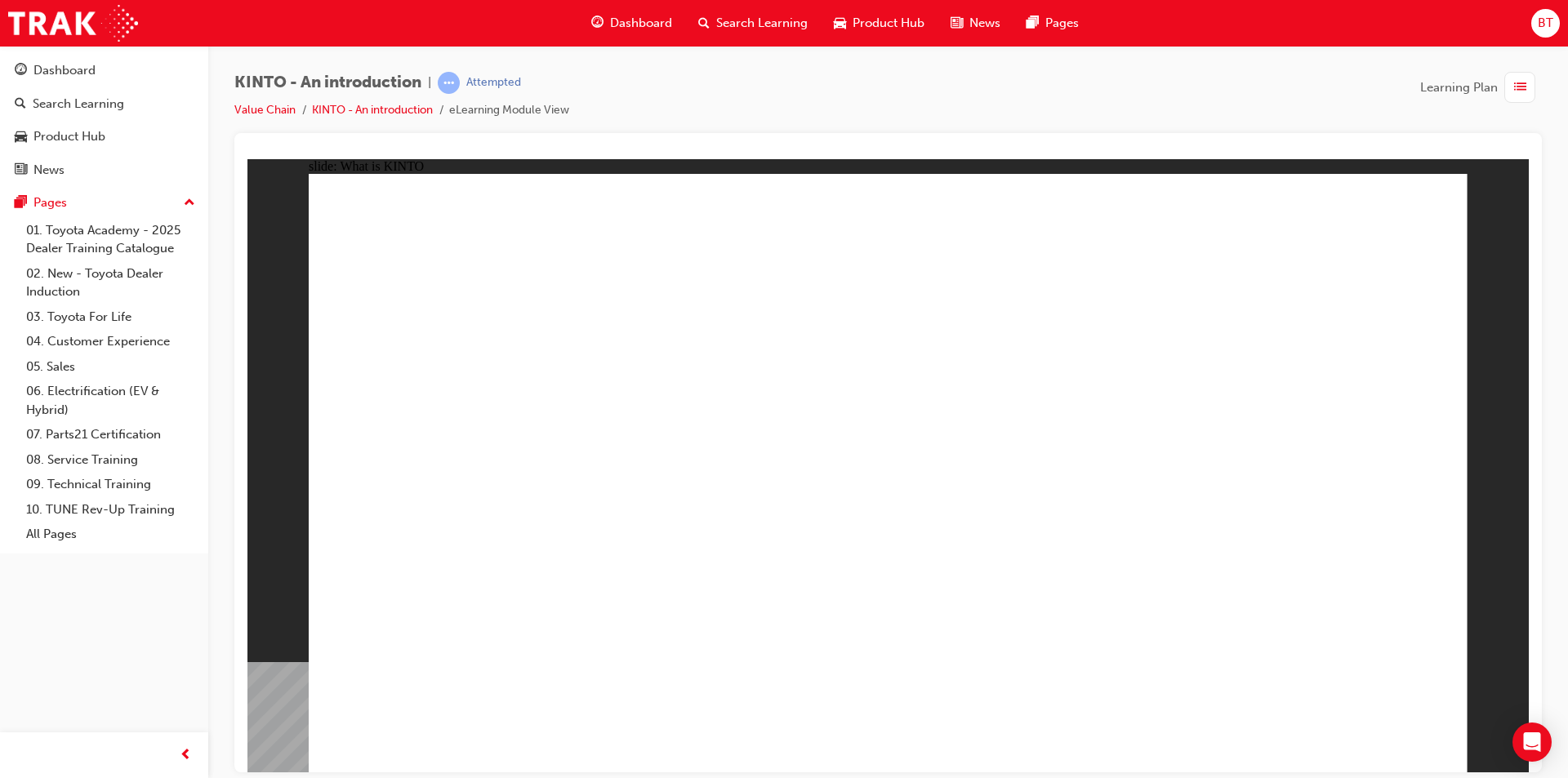
drag, startPoint x: 829, startPoint y: 100, endPoint x: 771, endPoint y: 90, distance: 58.9
click at [771, 90] on div "KINTO - An introduction | Attempted Value Chain KINTO - An introduction eLearni…" at bounding box center [888, 102] width 1308 height 61
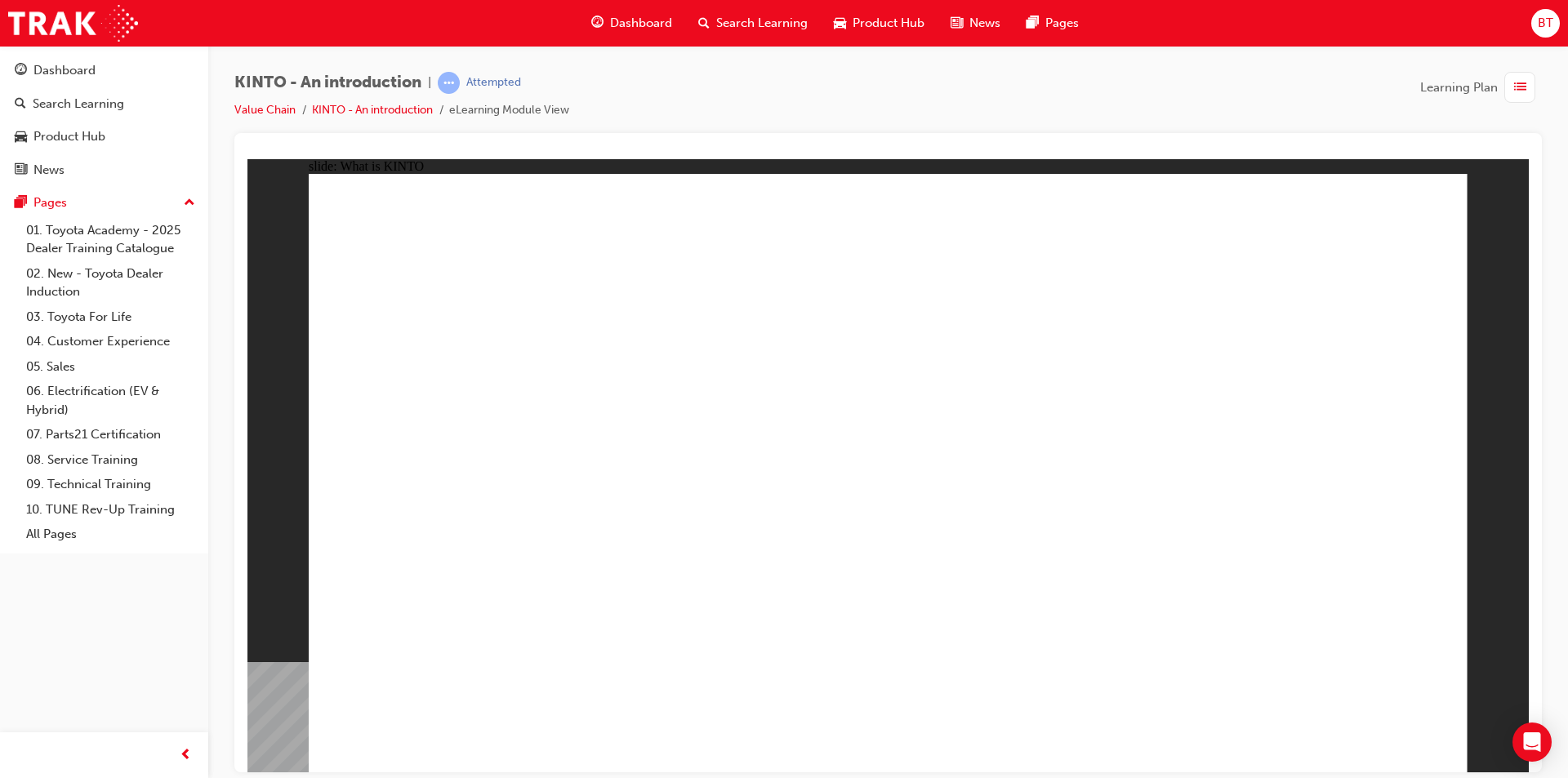
click at [783, 123] on div "KINTO - An introduction | Attempted Value Chain KINTO - An introduction eLearni…" at bounding box center [888, 102] width 1308 height 61
click at [792, 149] on div at bounding box center [888, 152] width 1282 height 13
drag, startPoint x: 682, startPoint y: 140, endPoint x: 667, endPoint y: 120, distance: 25.0
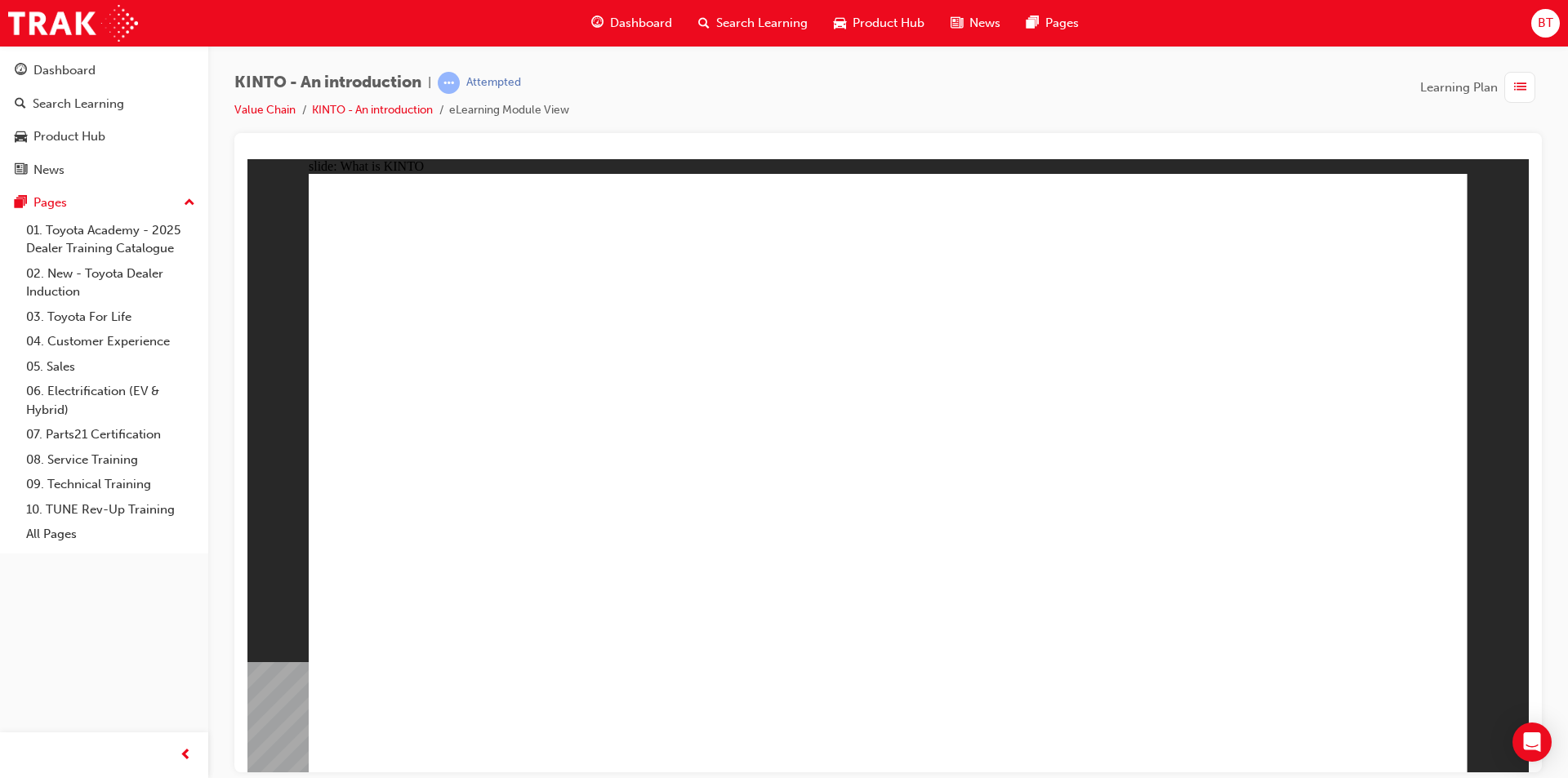
click at [667, 120] on div "KINTO - An introduction | Attempted Value Chain KINTO - An introduction eLearni…" at bounding box center [888, 102] width 1308 height 61
drag, startPoint x: 667, startPoint y: 120, endPoint x: 654, endPoint y: 111, distance: 15.8
click at [654, 111] on div "KINTO - An introduction | Attempted Value Chain KINTO - An introduction eLearni…" at bounding box center [888, 102] width 1308 height 61
